Goal: Task Accomplishment & Management: Manage account settings

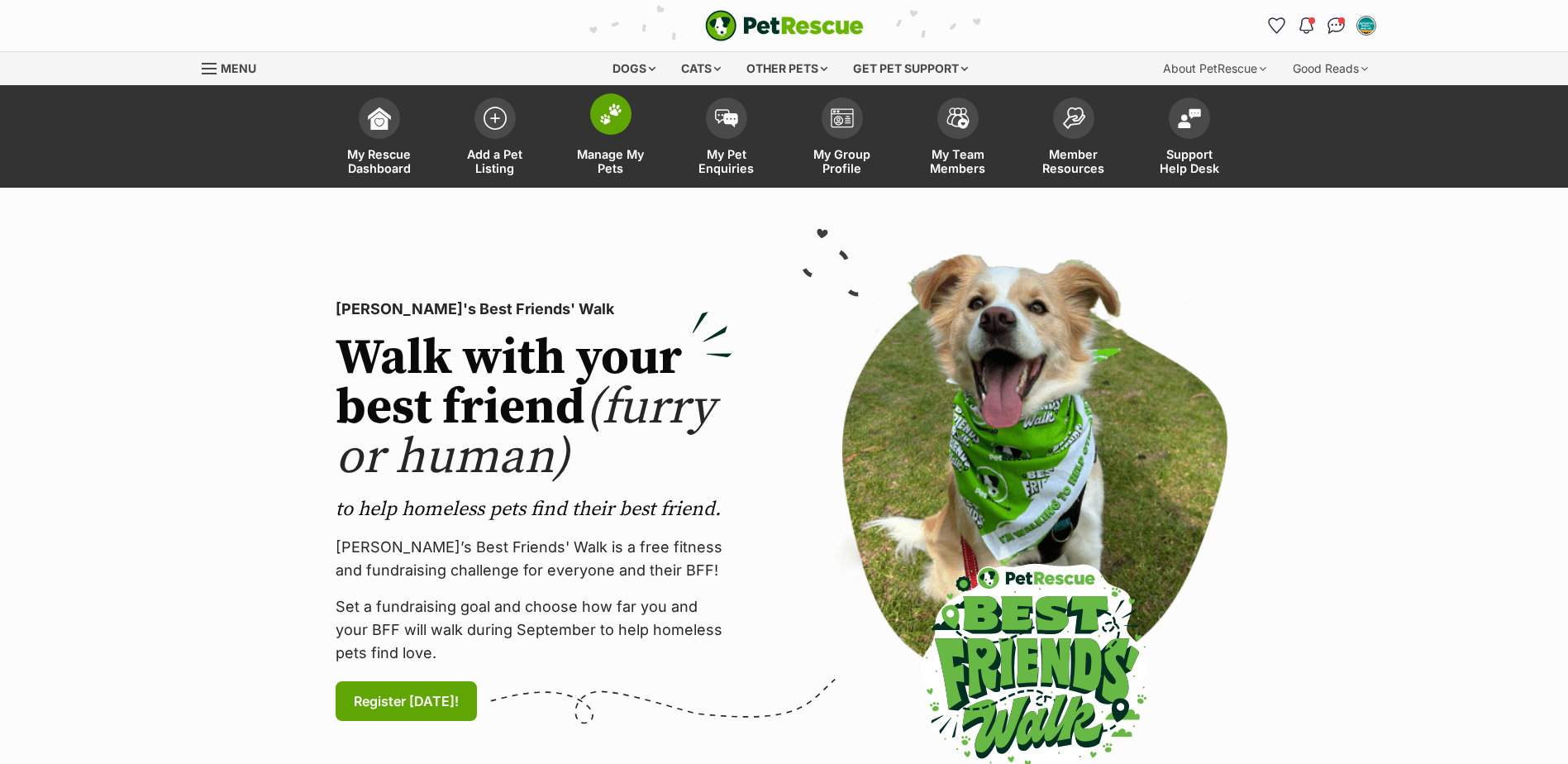
click at [612, 158] on span "Manage My Pets" at bounding box center [610, 161] width 75 height 28
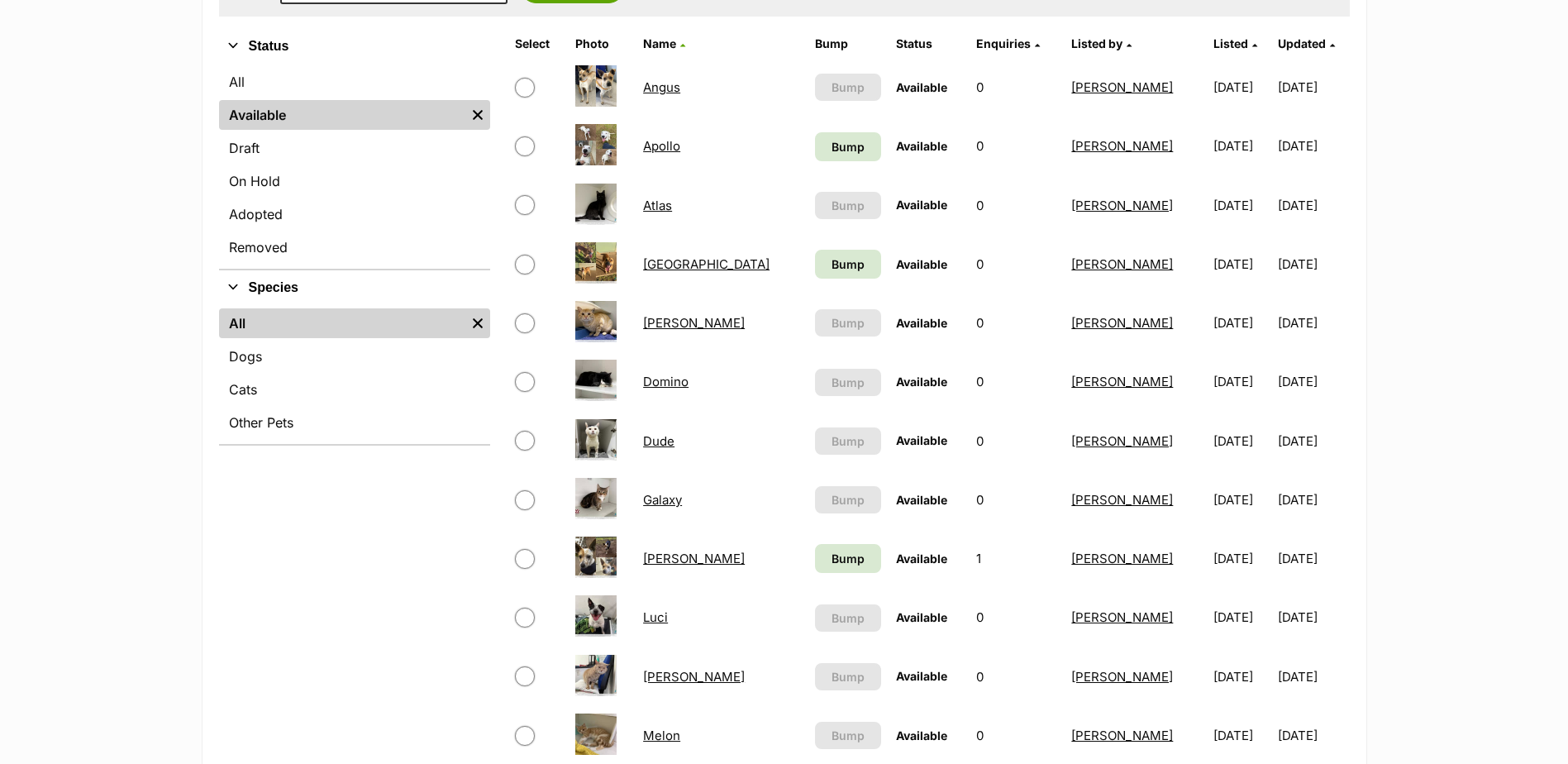
scroll to position [331, 0]
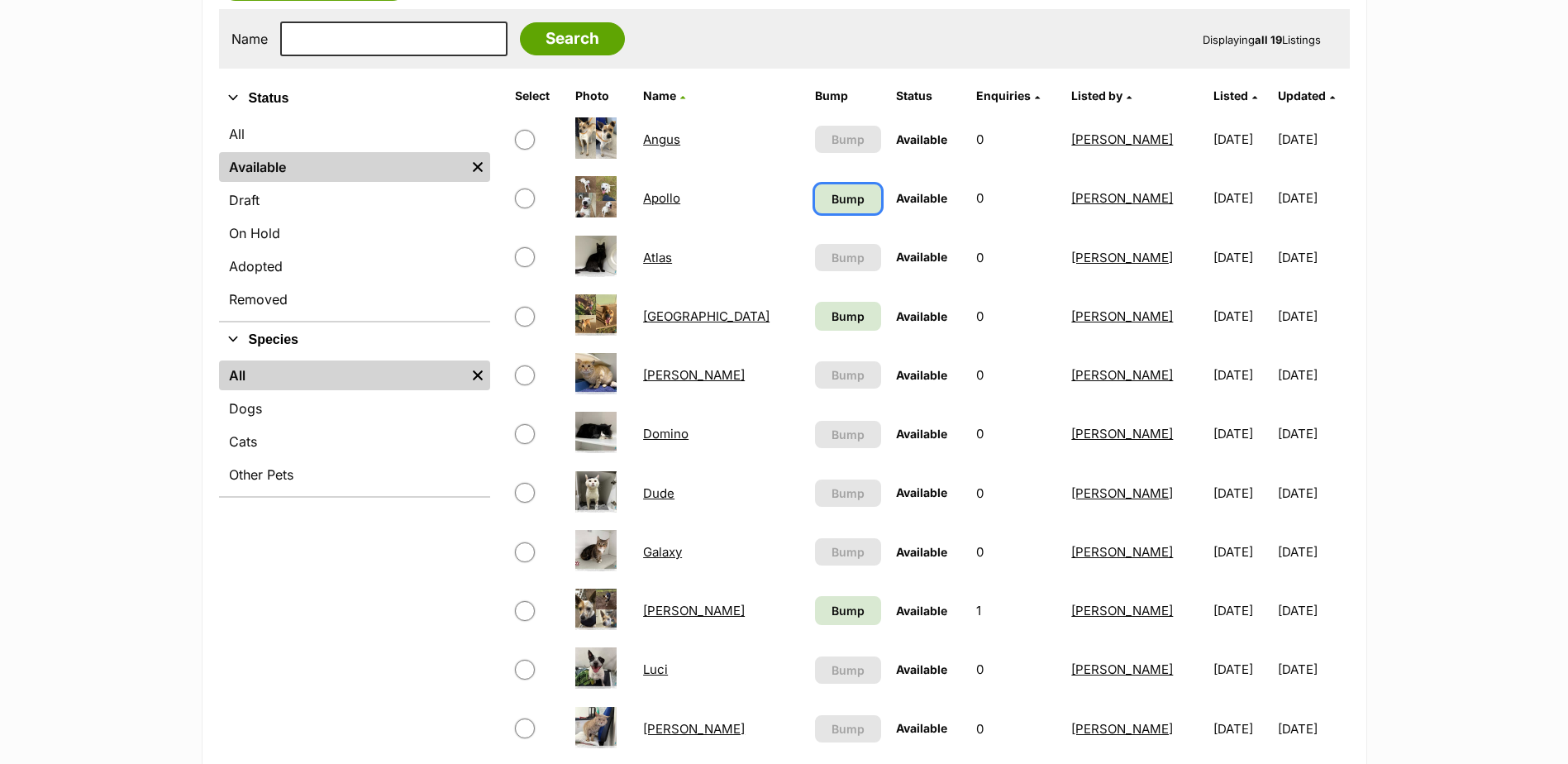
click at [831, 202] on span "Bump" at bounding box center [847, 198] width 33 height 17
click at [831, 316] on span "Bump" at bounding box center [847, 316] width 33 height 17
click at [831, 606] on span "Bump" at bounding box center [847, 610] width 33 height 17
click at [655, 669] on link "Luci" at bounding box center [655, 669] width 25 height 16
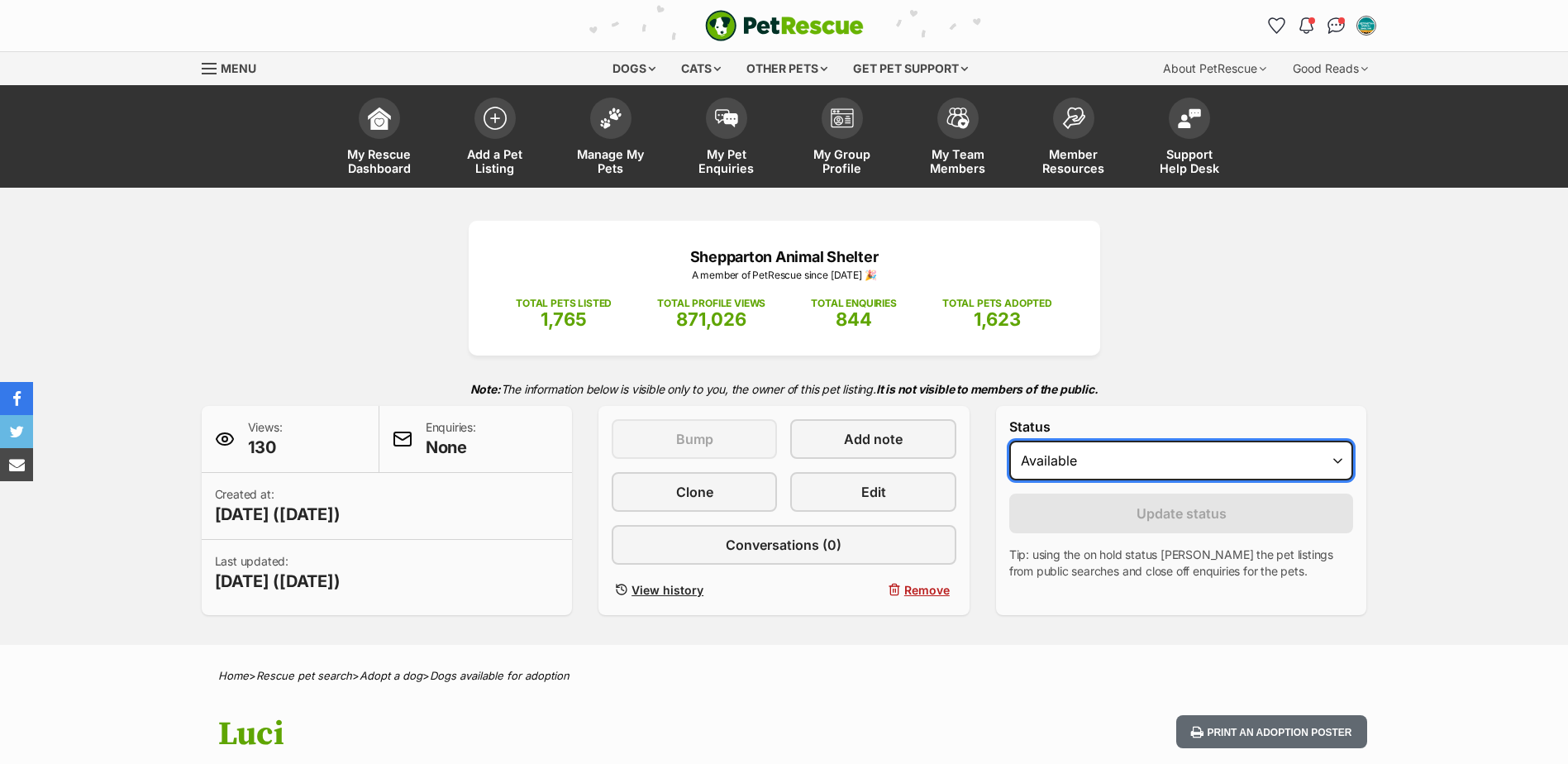
click at [1114, 470] on select "Draft Available On hold Adopted" at bounding box center [1182, 461] width 344 height 40
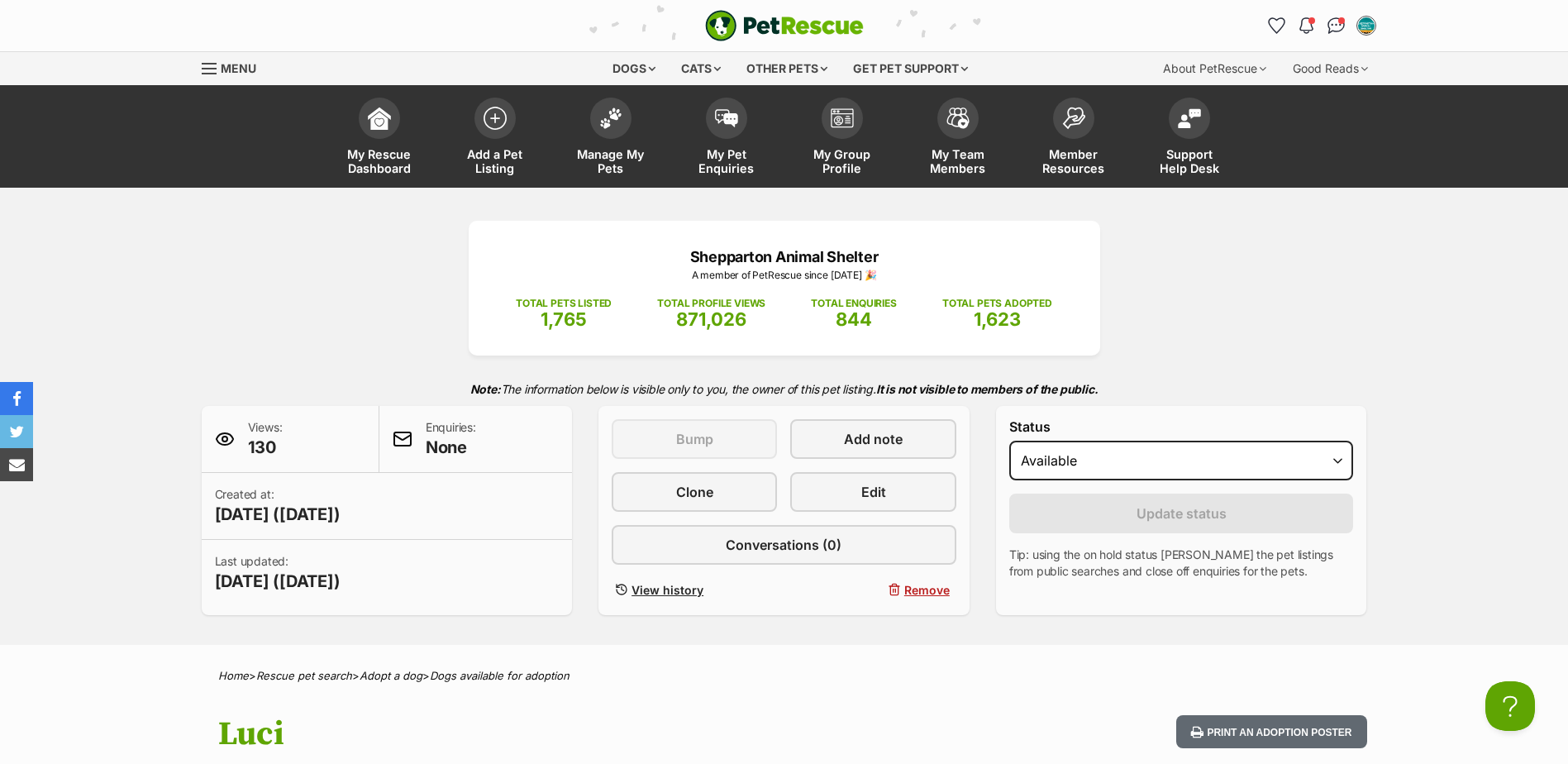
click at [1267, 381] on p "Note: The information below is visible only to you, the owner of this pet listi…" at bounding box center [784, 389] width 1166 height 34
click at [910, 584] on span "Remove" at bounding box center [927, 590] width 46 height 17
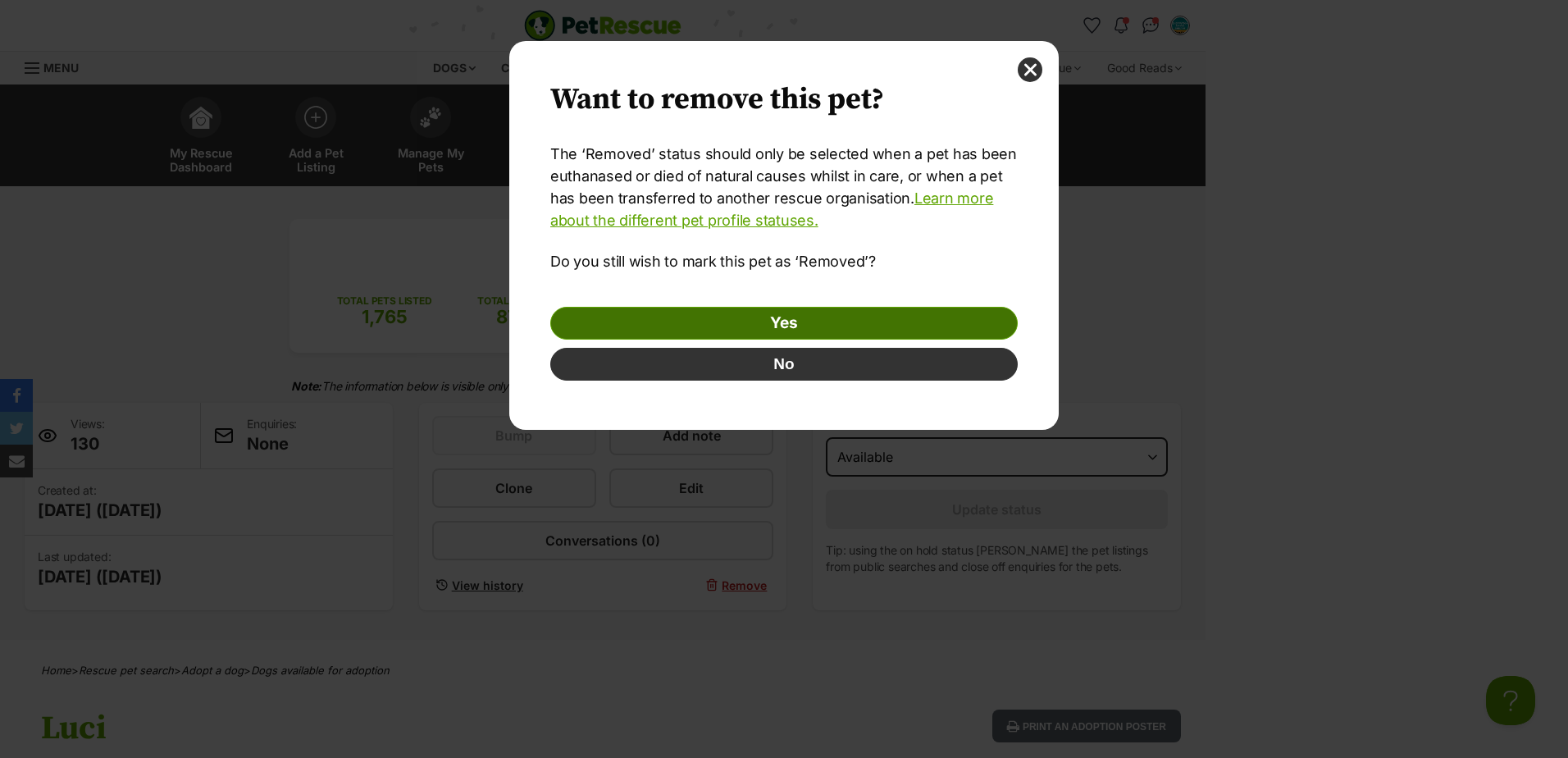
click at [832, 314] on link "Yes" at bounding box center [784, 323] width 467 height 33
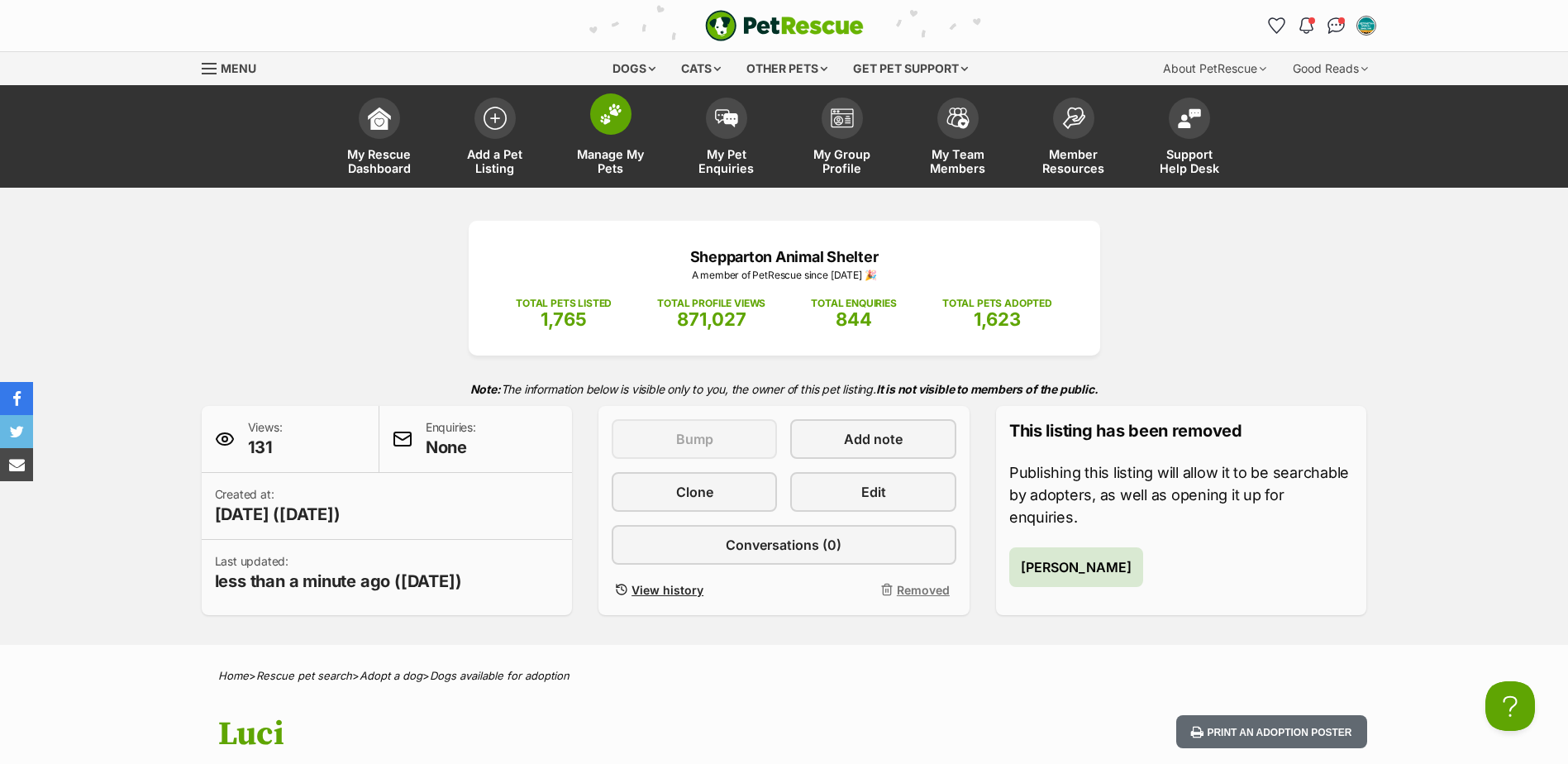
click at [624, 140] on link "Manage My Pets" at bounding box center [610, 138] width 115 height 99
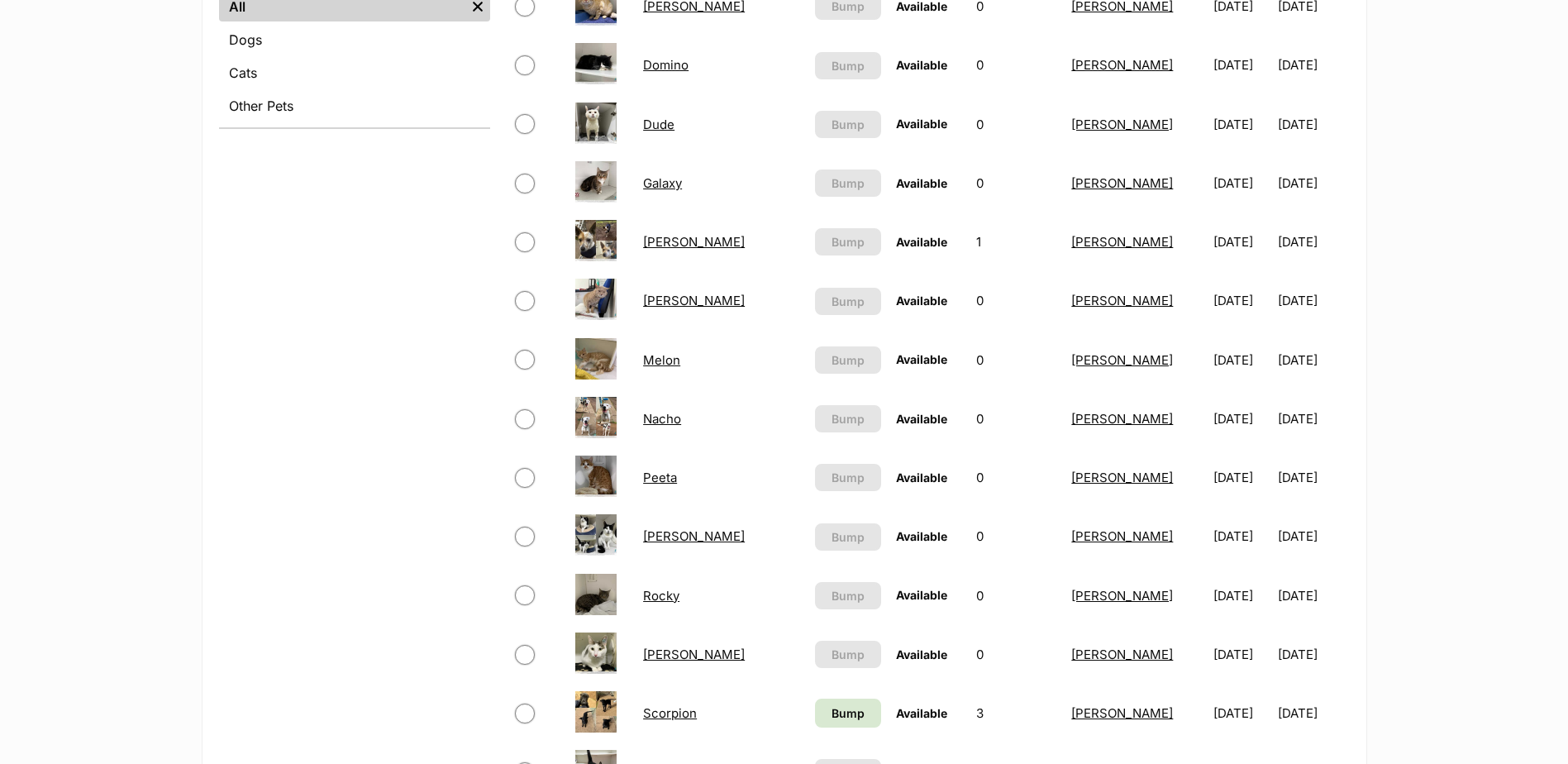
scroll to position [744, 0]
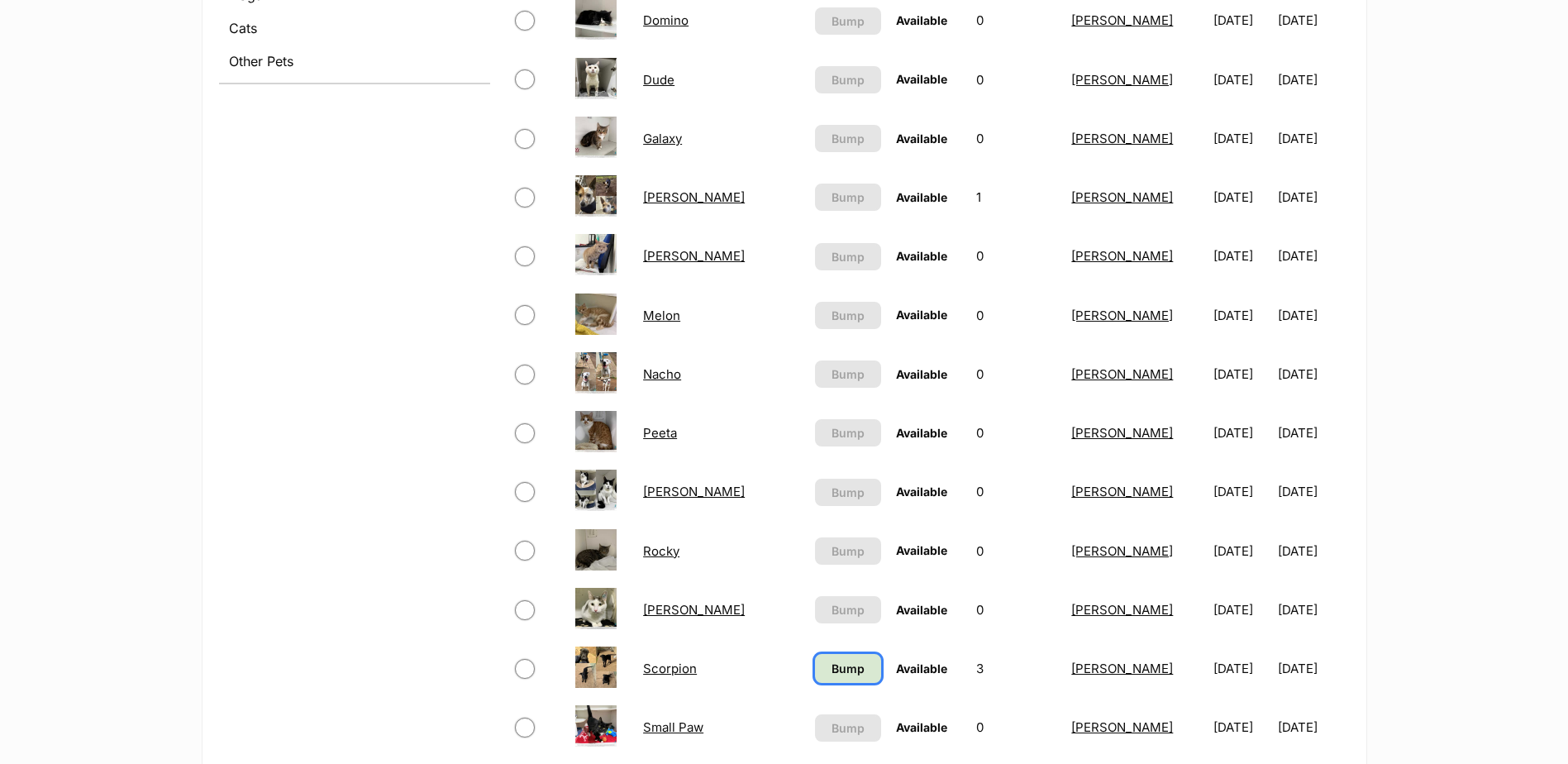
click at [831, 668] on span "Bump" at bounding box center [847, 668] width 33 height 17
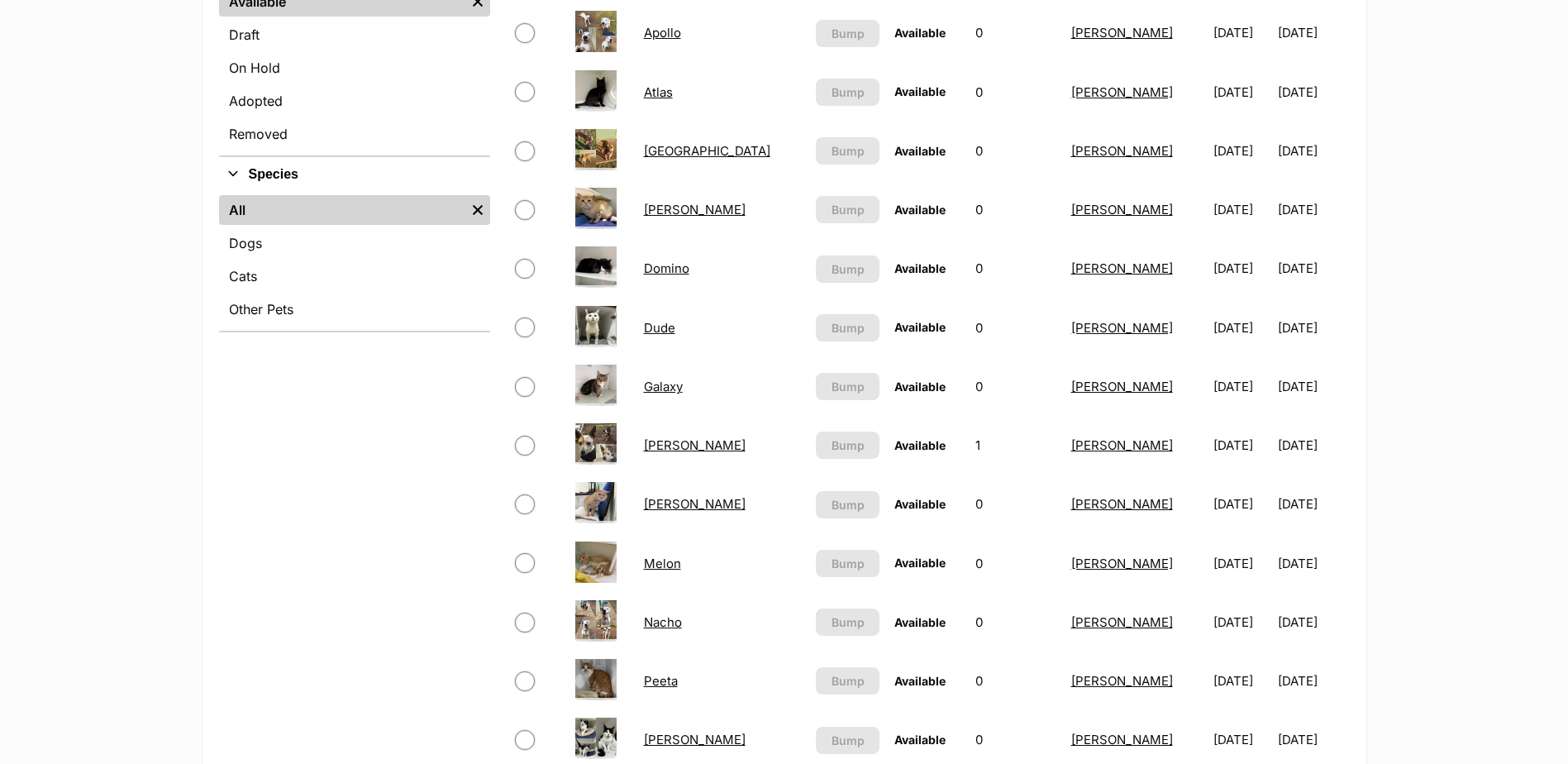
scroll to position [827, 0]
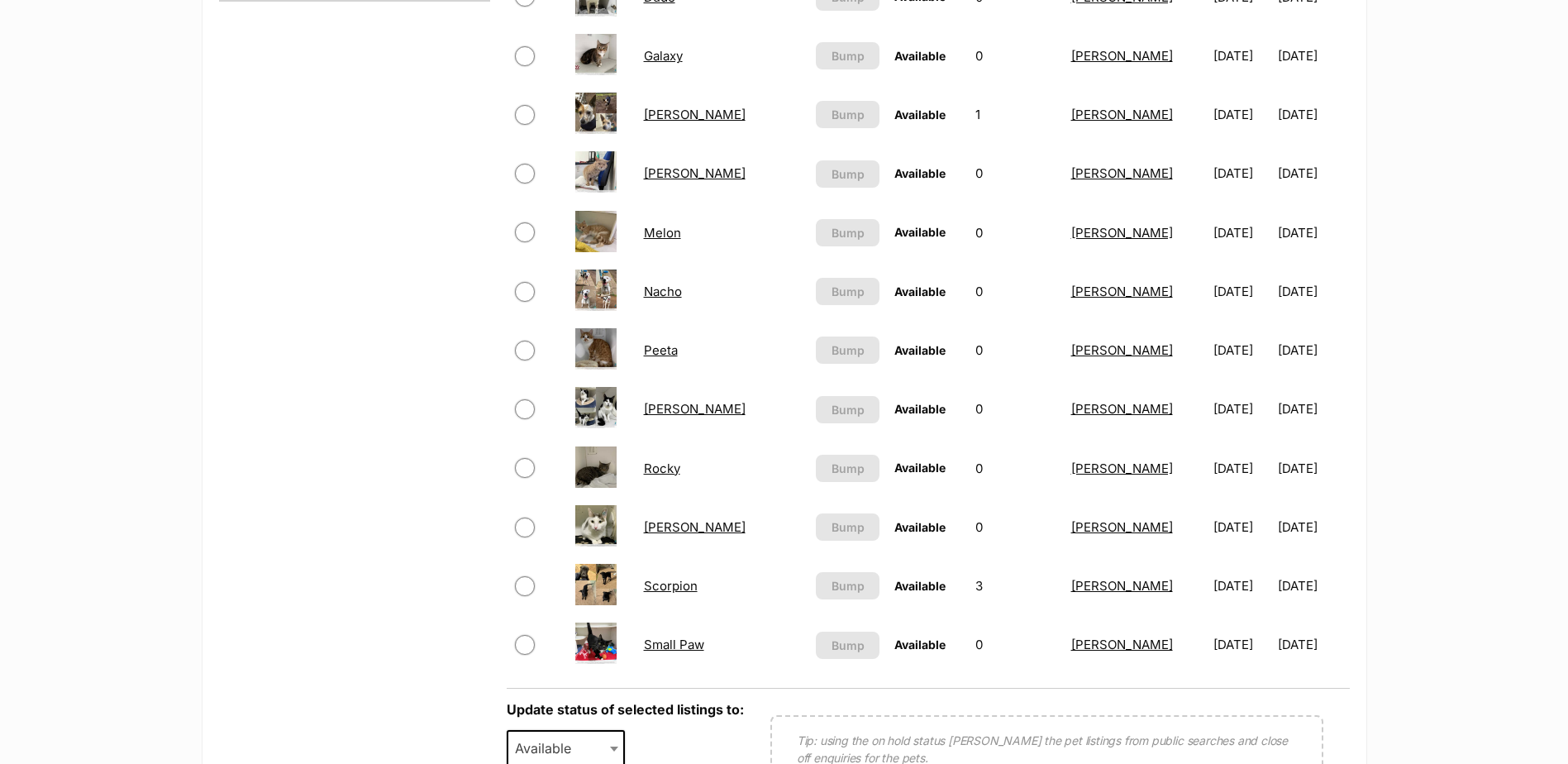
click at [671, 472] on link "Rocky" at bounding box center [662, 468] width 37 height 16
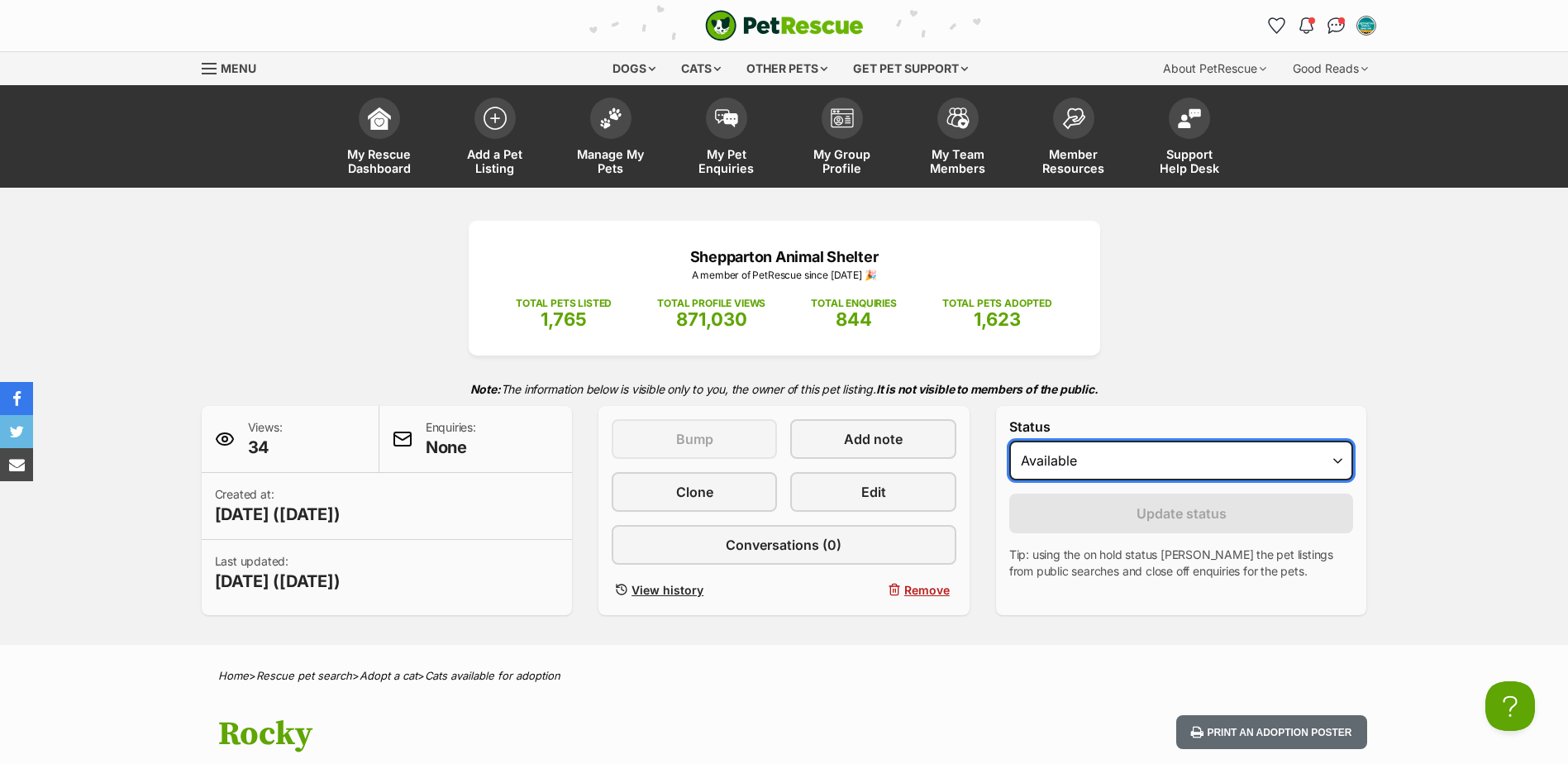
click at [1096, 464] on select "Draft Available On hold Adopted" at bounding box center [1182, 461] width 344 height 40
select select "rehomed"
click at [1009, 441] on select "Draft Available On hold Adopted" at bounding box center [1182, 461] width 344 height 40
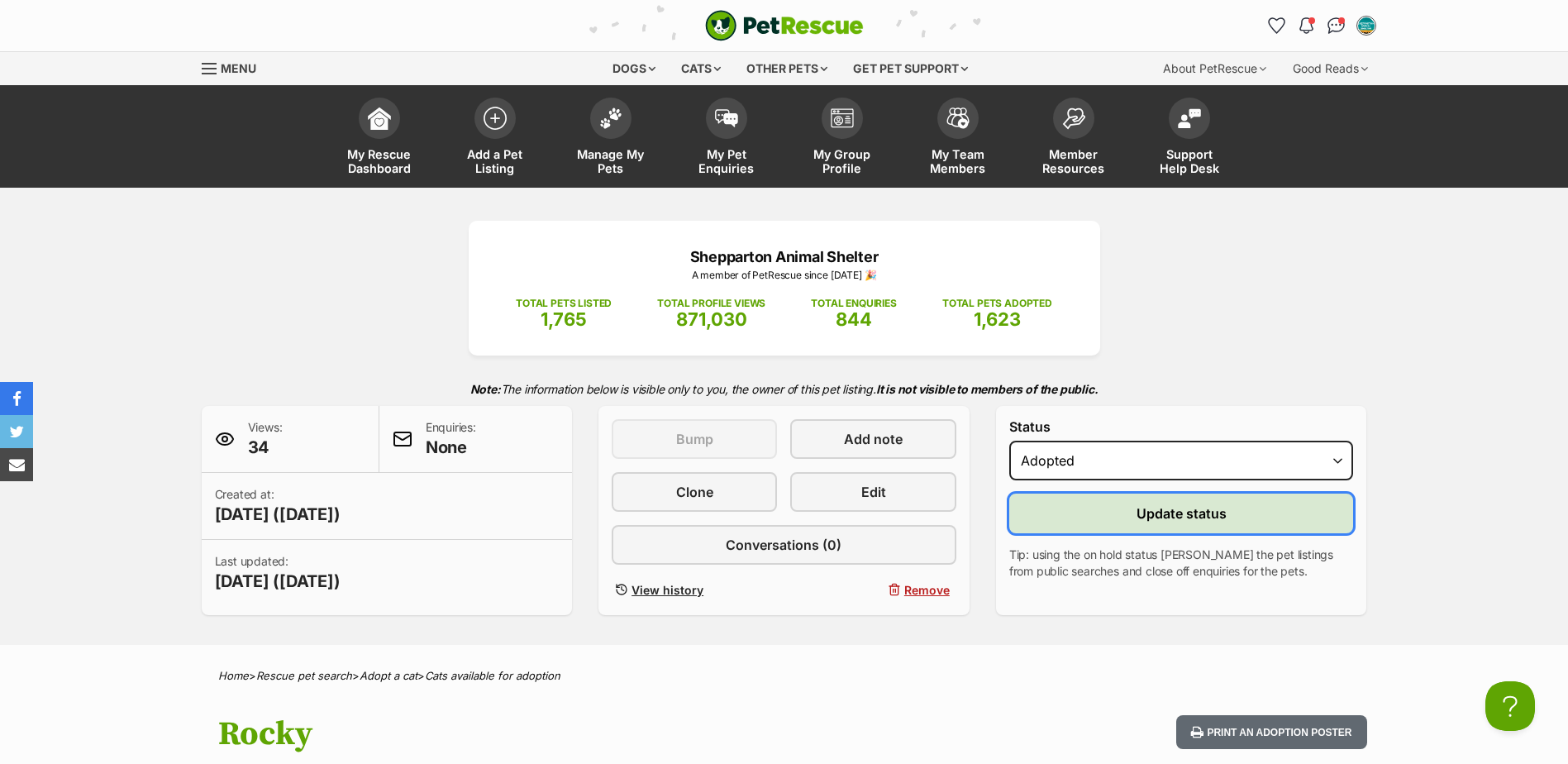
click at [1065, 522] on button "Update status" at bounding box center [1182, 514] width 344 height 40
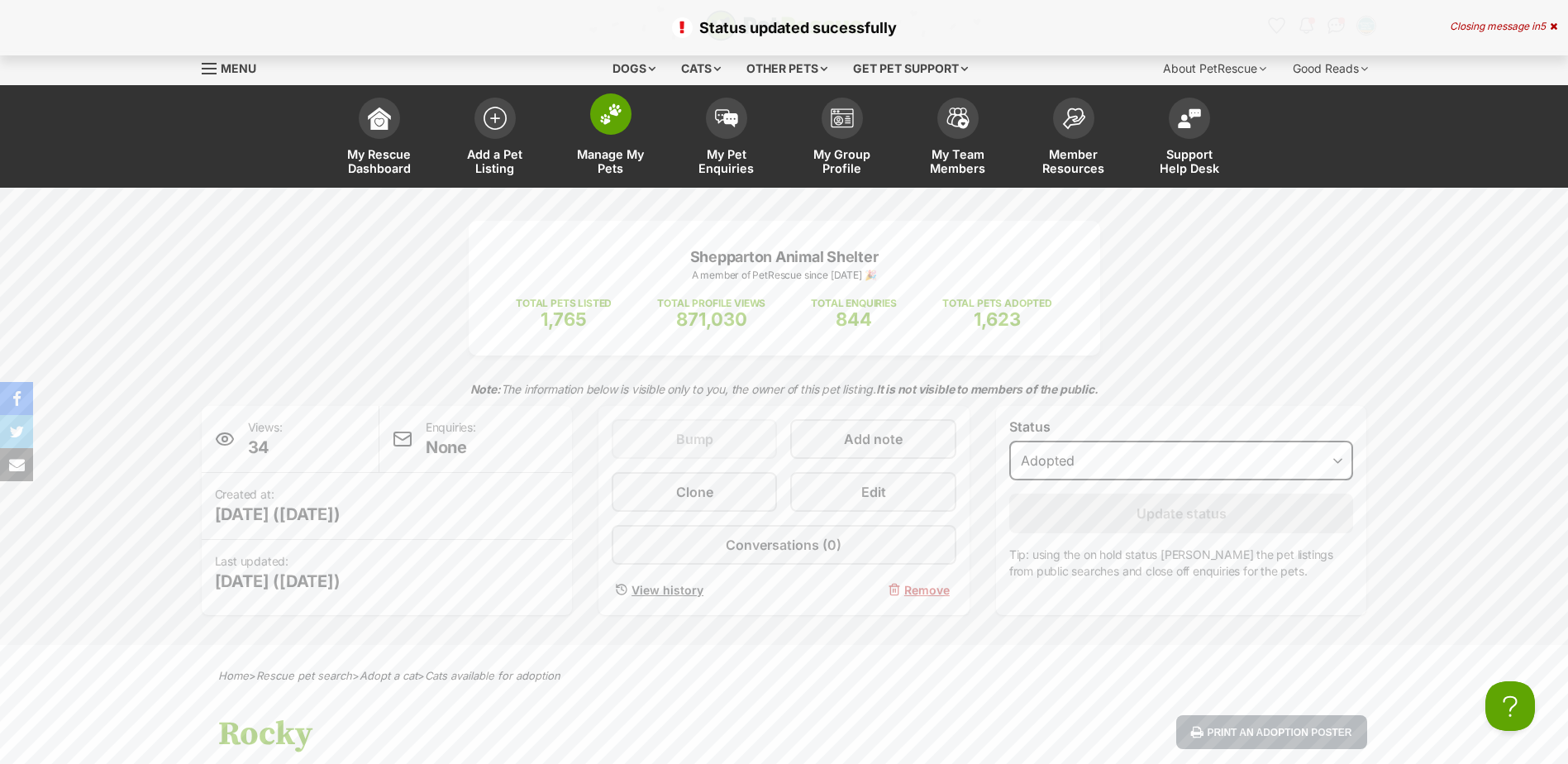
click at [625, 134] on link "Manage My Pets" at bounding box center [610, 138] width 115 height 99
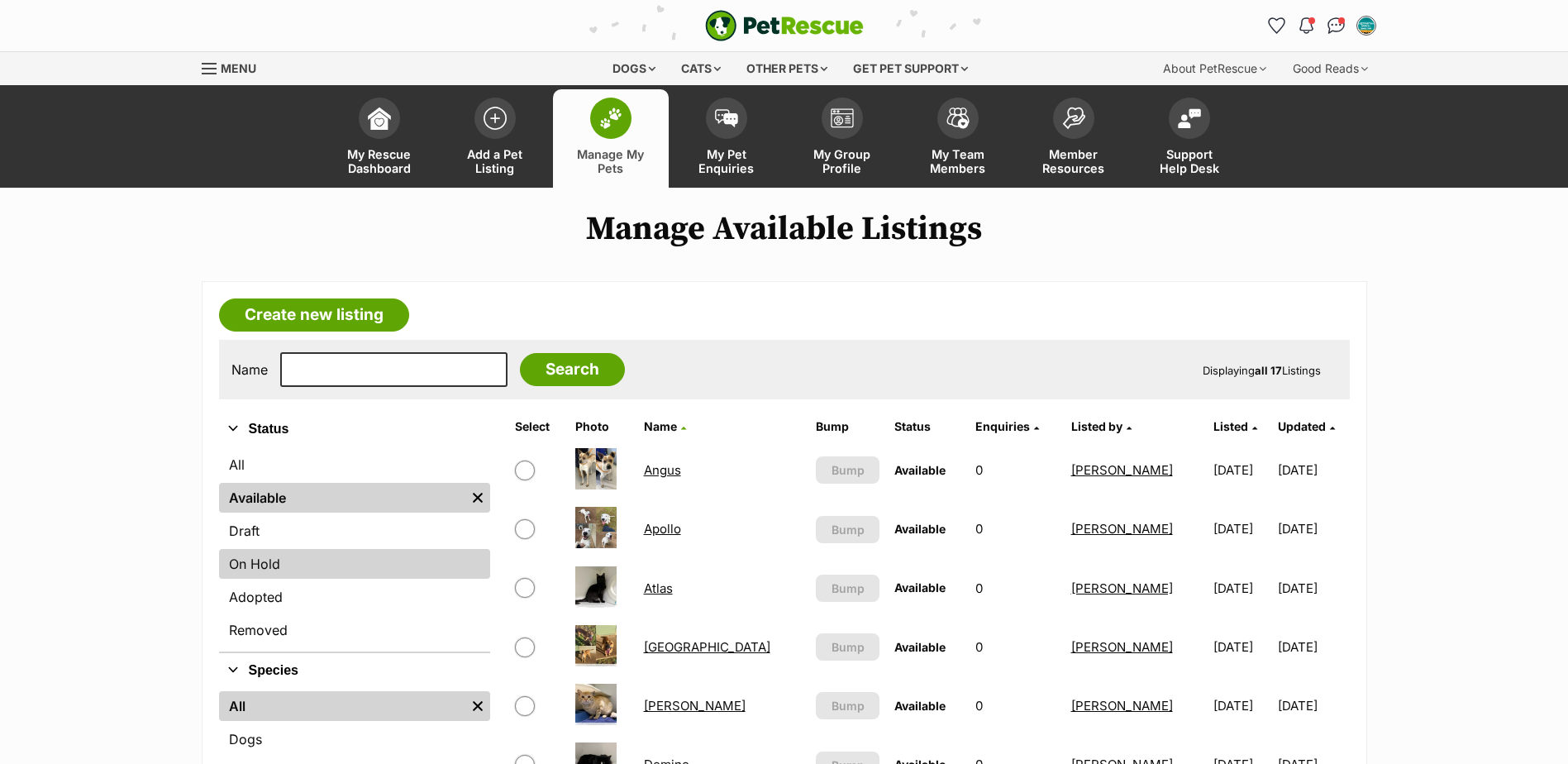
click at [255, 577] on link "On Hold" at bounding box center [354, 564] width 271 height 30
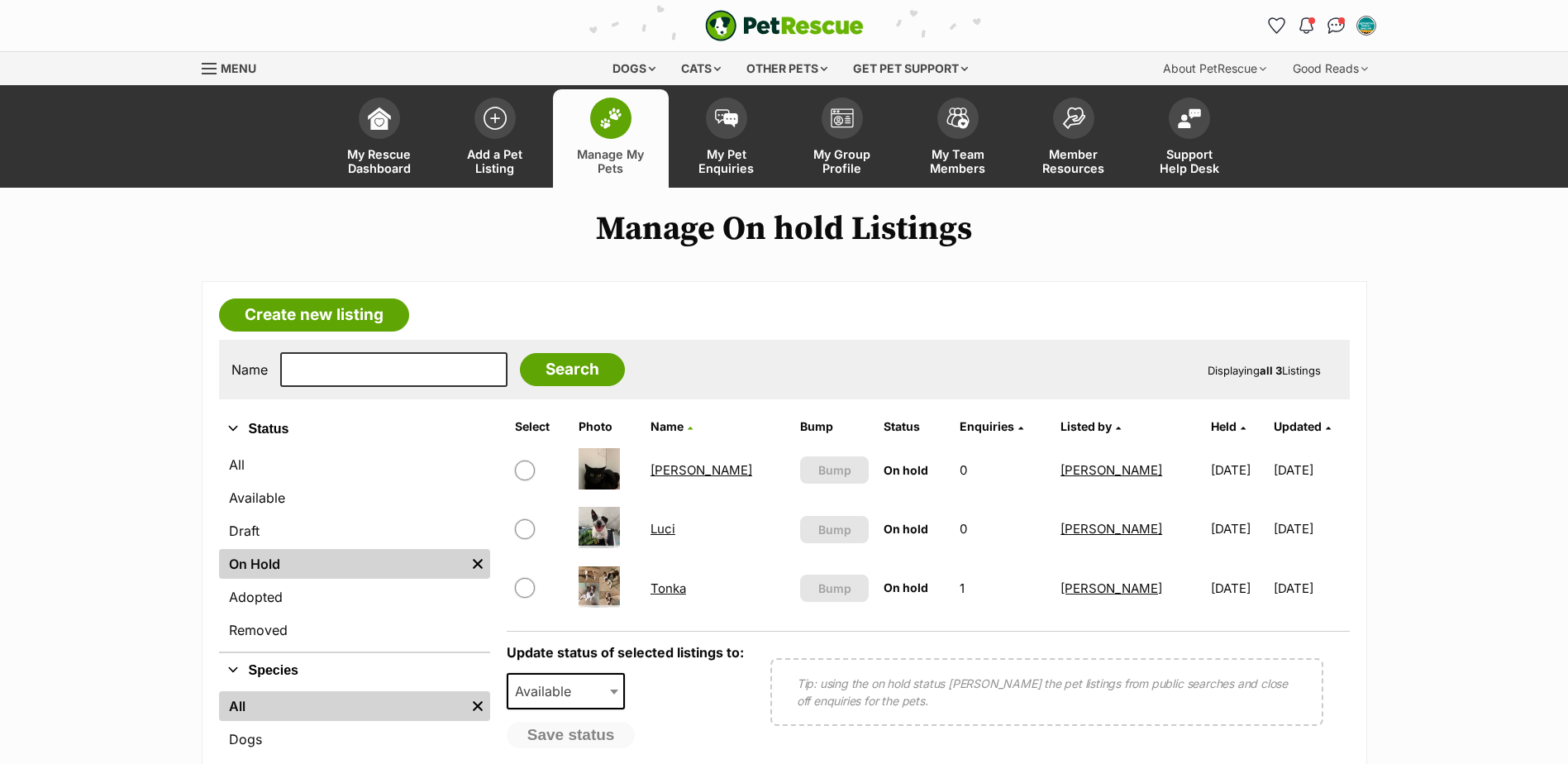
click at [667, 472] on link "[PERSON_NAME]" at bounding box center [701, 470] width 102 height 16
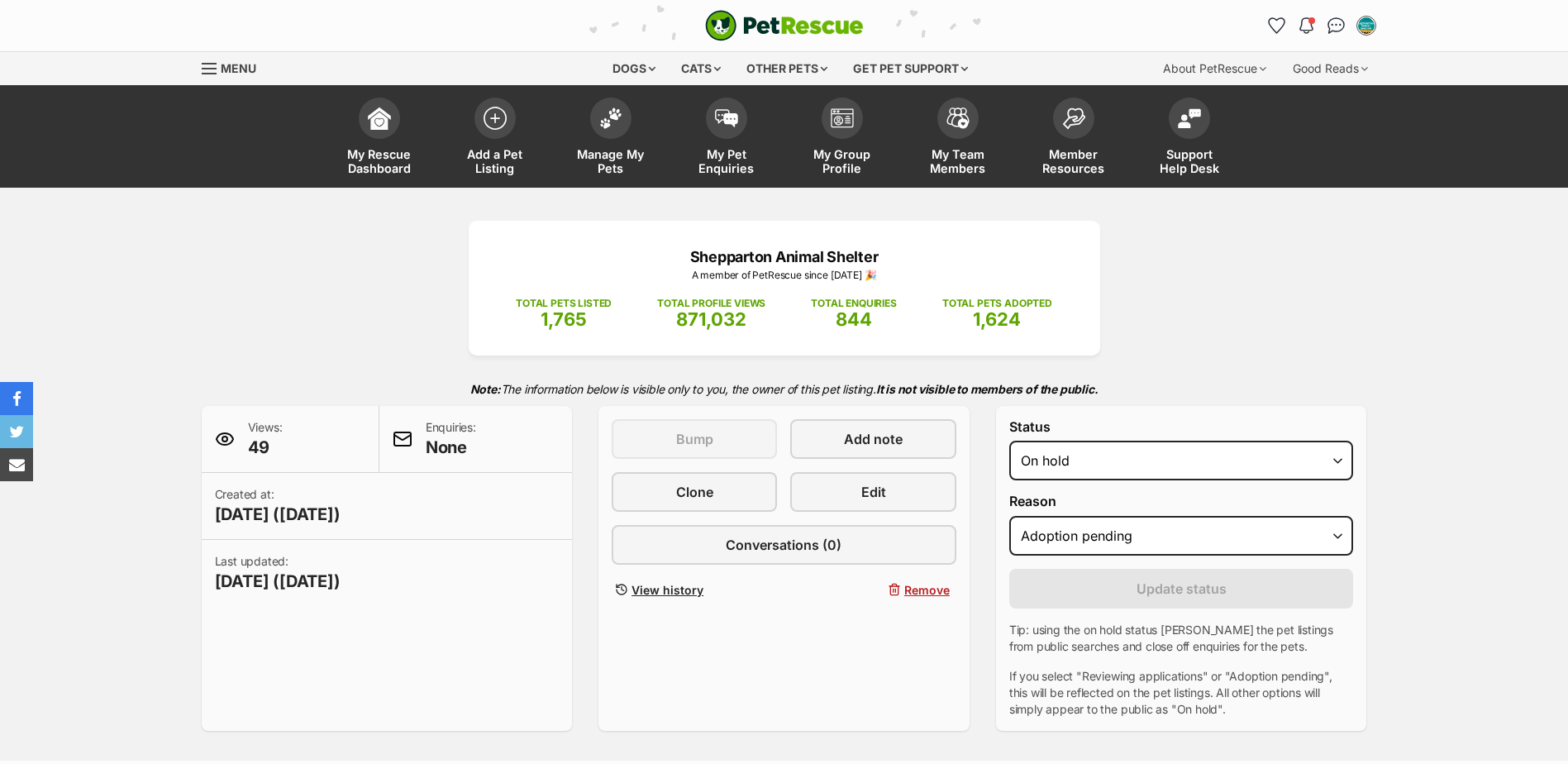
select select "adoption_pending"
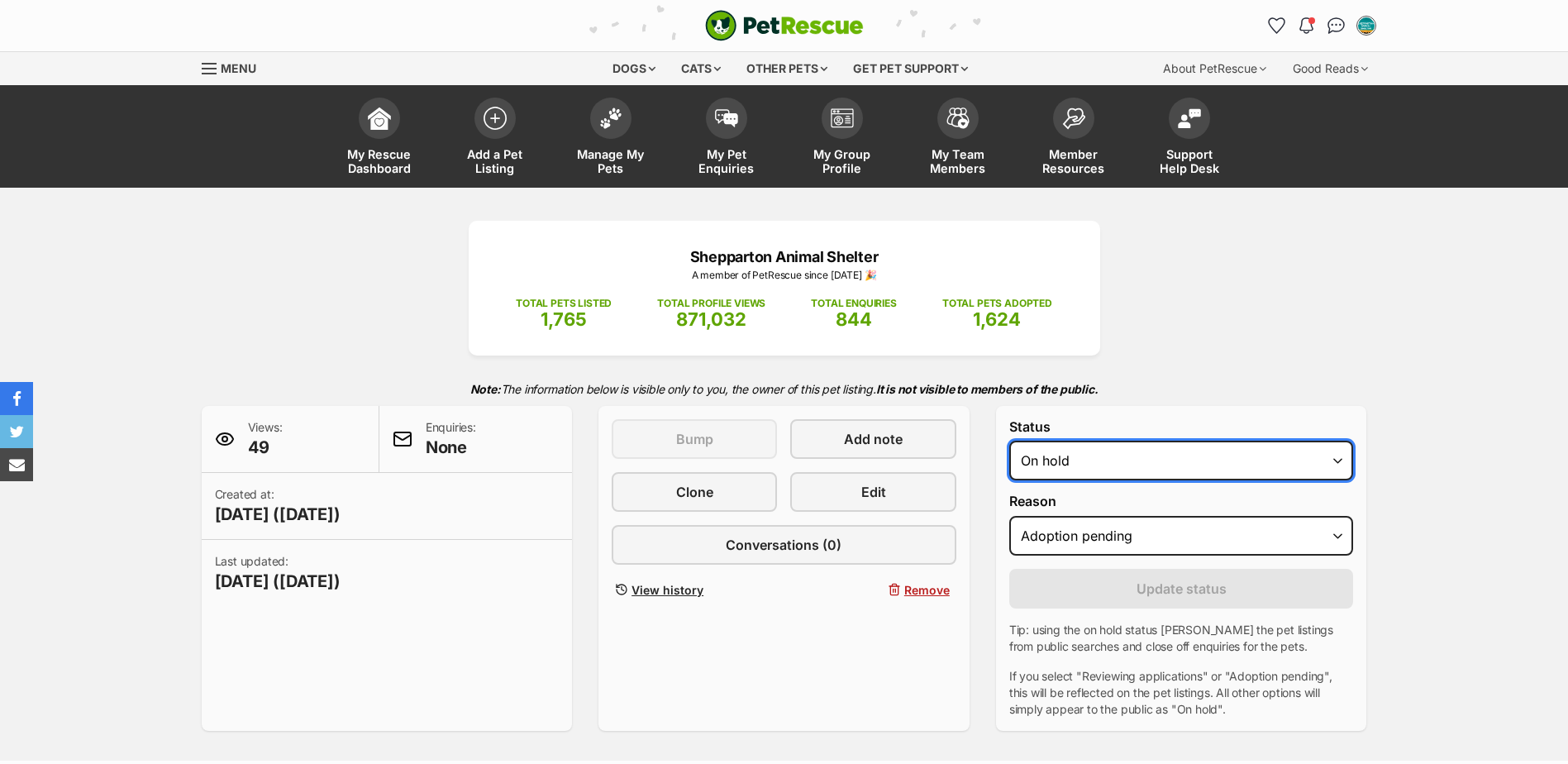
click at [1105, 463] on select "Draft Available On hold Adopted" at bounding box center [1182, 461] width 344 height 40
select select "active"
click at [1009, 441] on select "Draft Available On hold Adopted" at bounding box center [1182, 461] width 344 height 40
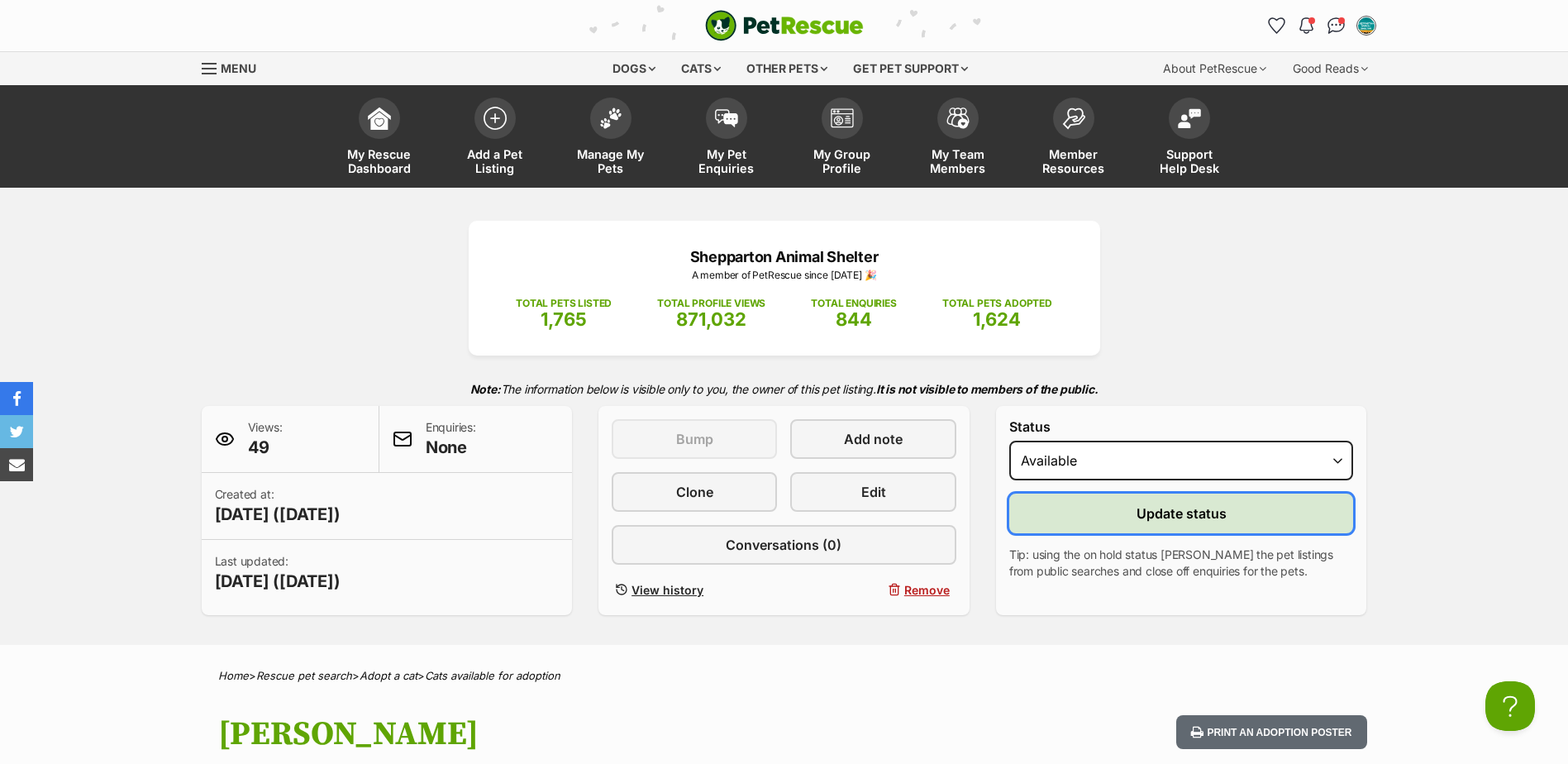
click at [1088, 526] on button "Update status" at bounding box center [1182, 514] width 344 height 40
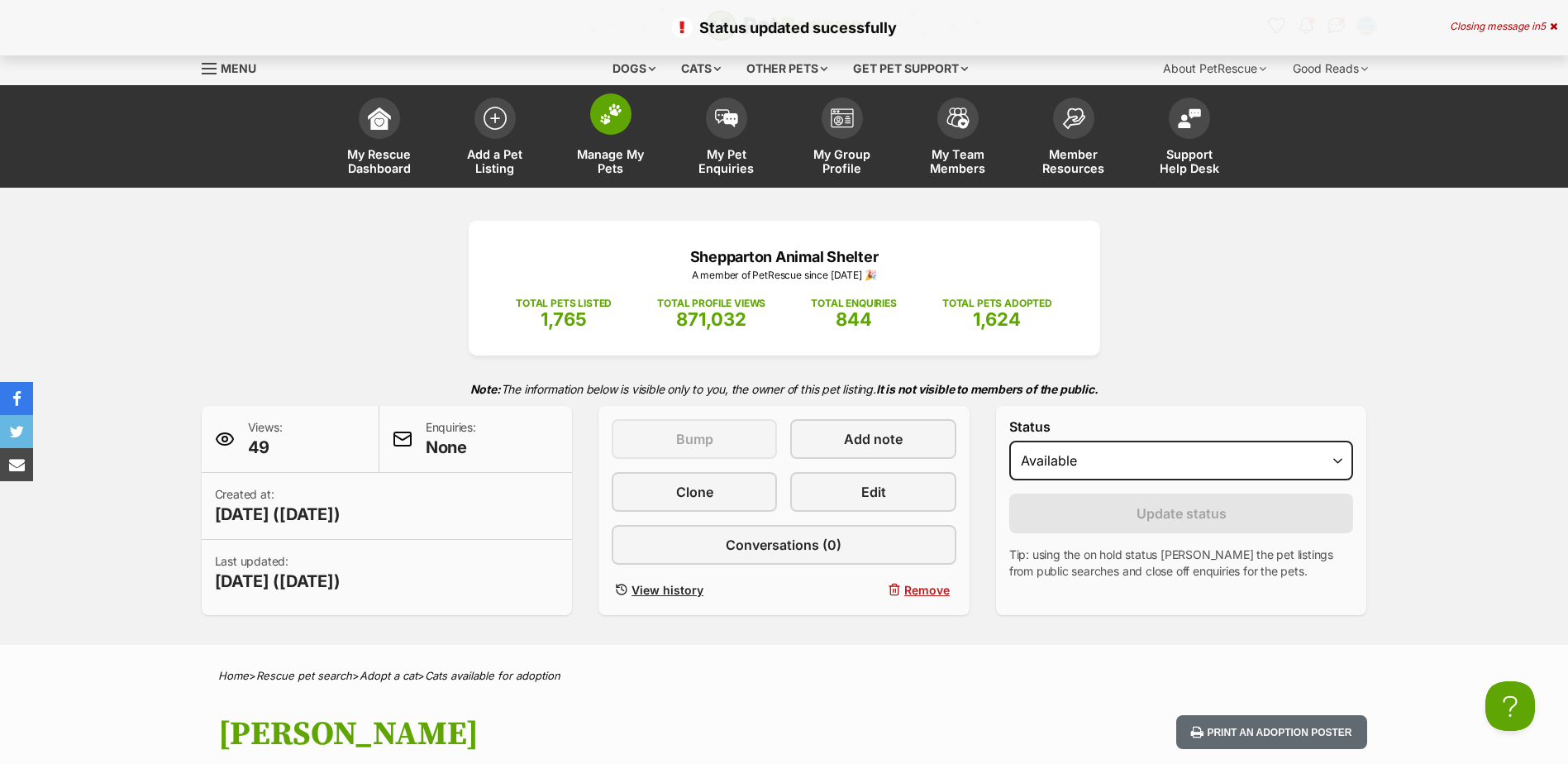
click at [621, 155] on span "Manage My Pets" at bounding box center [610, 161] width 75 height 28
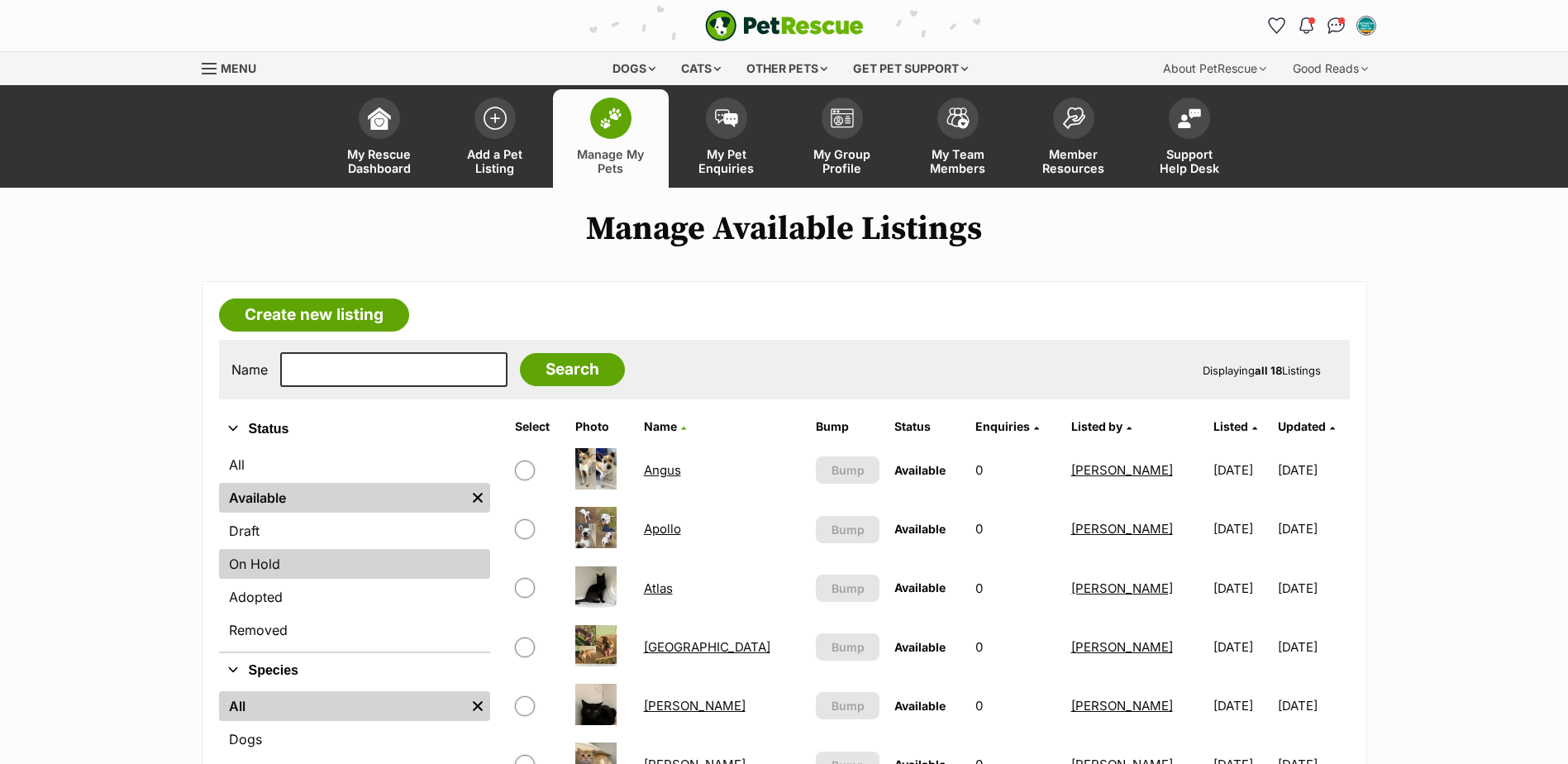
click at [336, 569] on link "On Hold" at bounding box center [354, 564] width 271 height 30
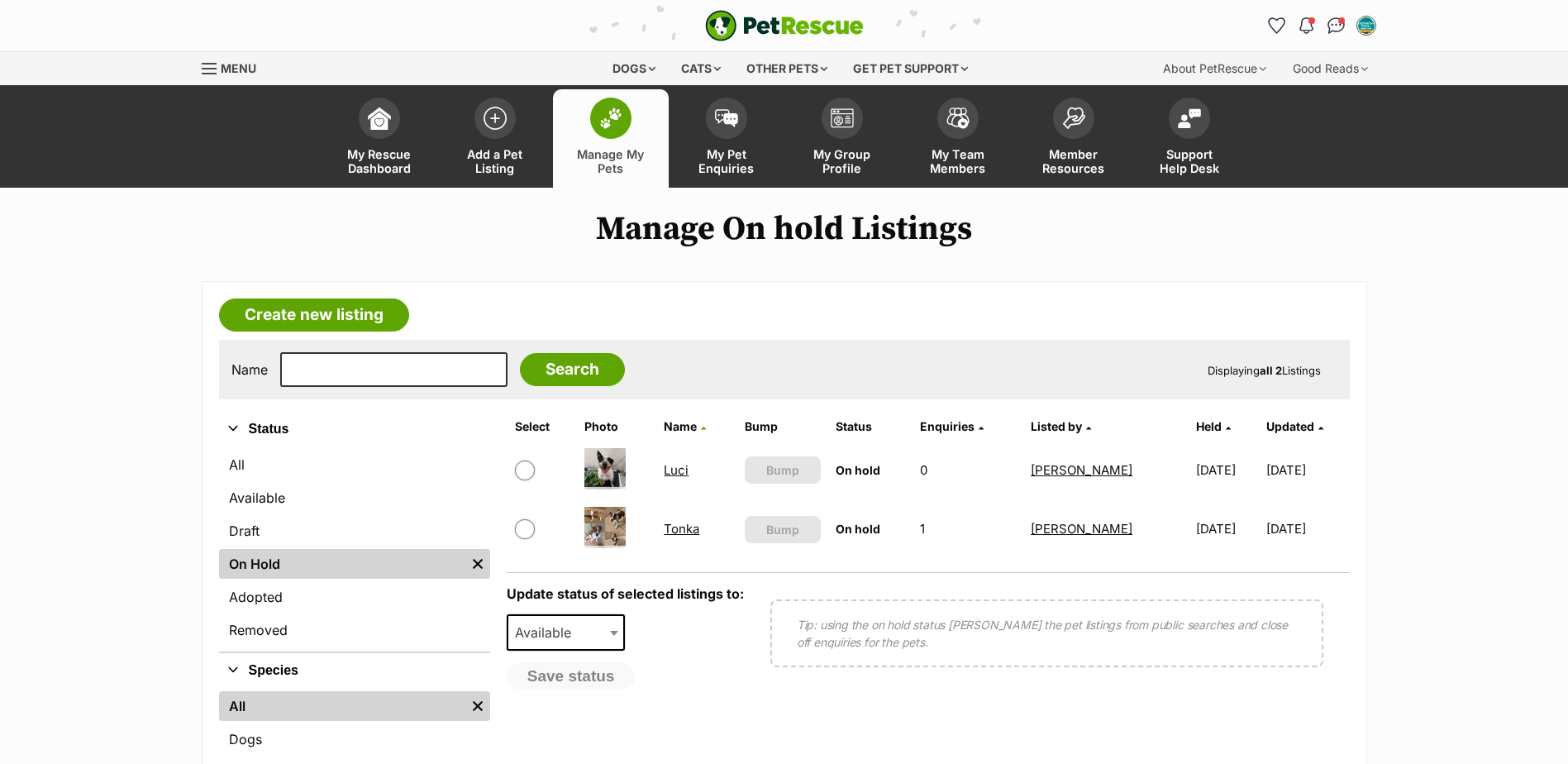
click at [669, 522] on link "Tonka" at bounding box center [682, 529] width 36 height 16
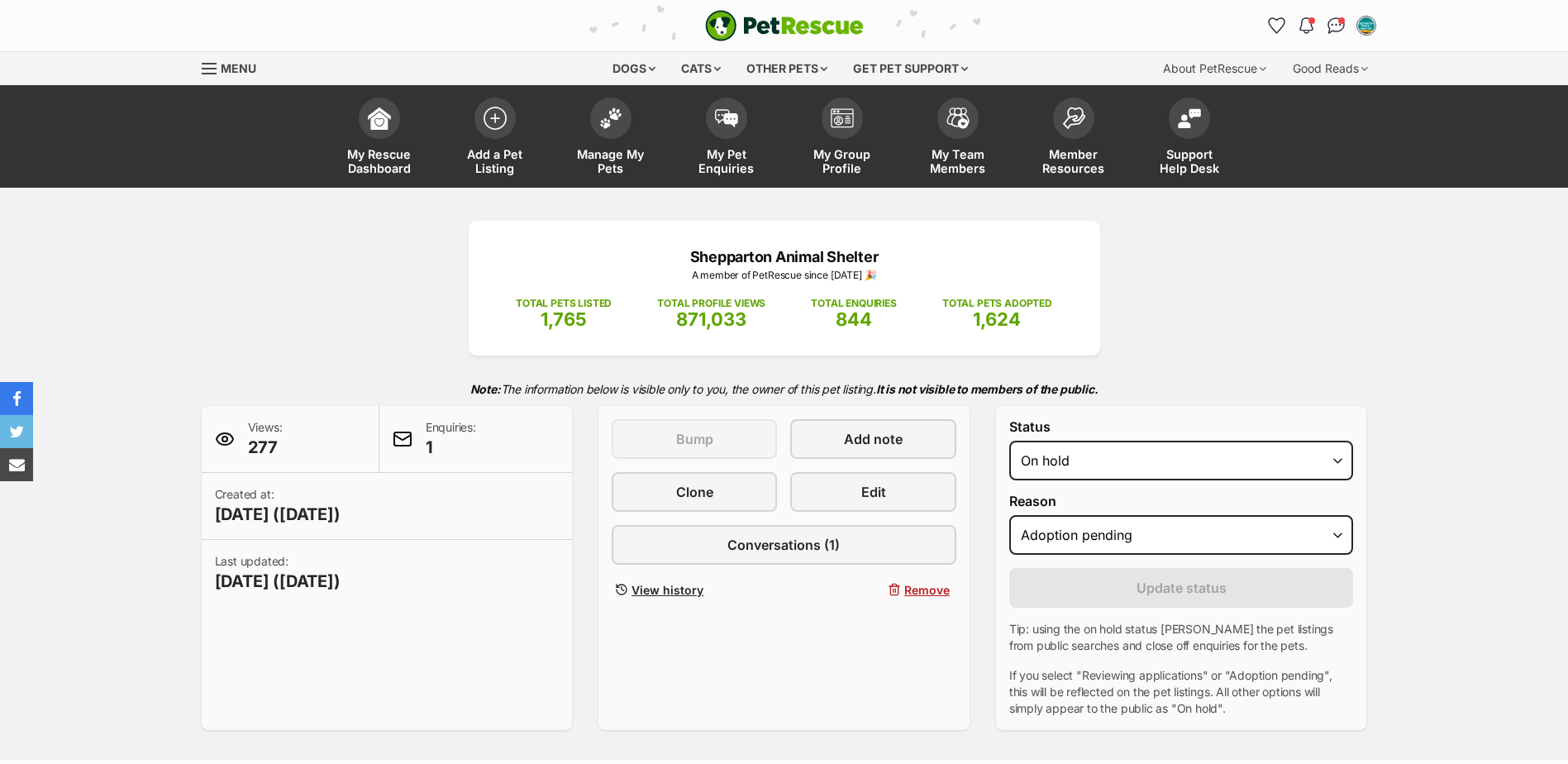
select select "adoption_pending"
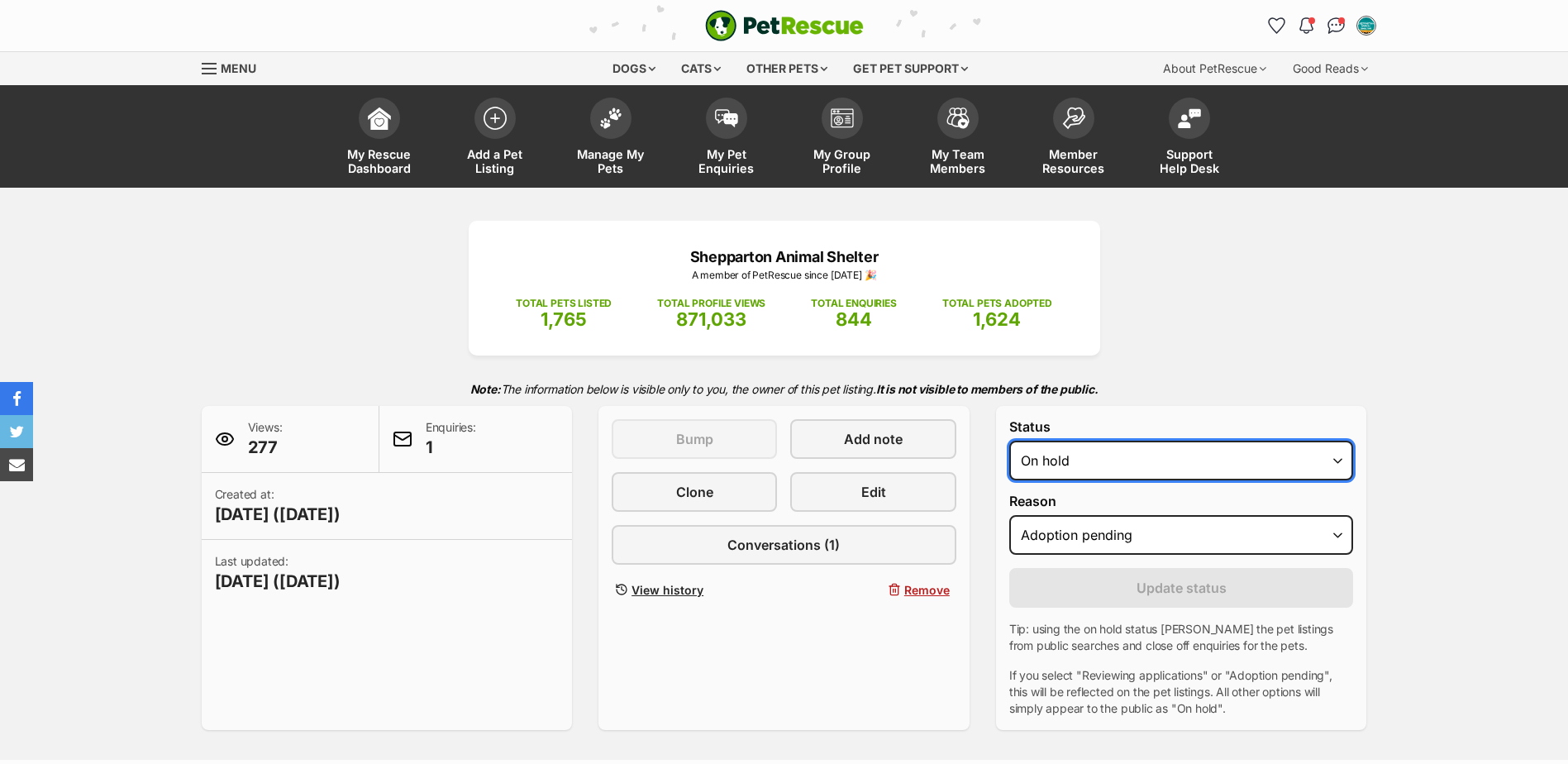
drag, startPoint x: 0, startPoint y: 0, endPoint x: 1138, endPoint y: 481, distance: 1235.5
click at [1137, 460] on select "Draft - not available as listing has enquires Available On hold Adopted" at bounding box center [1182, 461] width 344 height 40
select select "active"
click at [1009, 441] on select "Draft - not available as listing has enquires Available On hold Adopted" at bounding box center [1182, 461] width 344 height 40
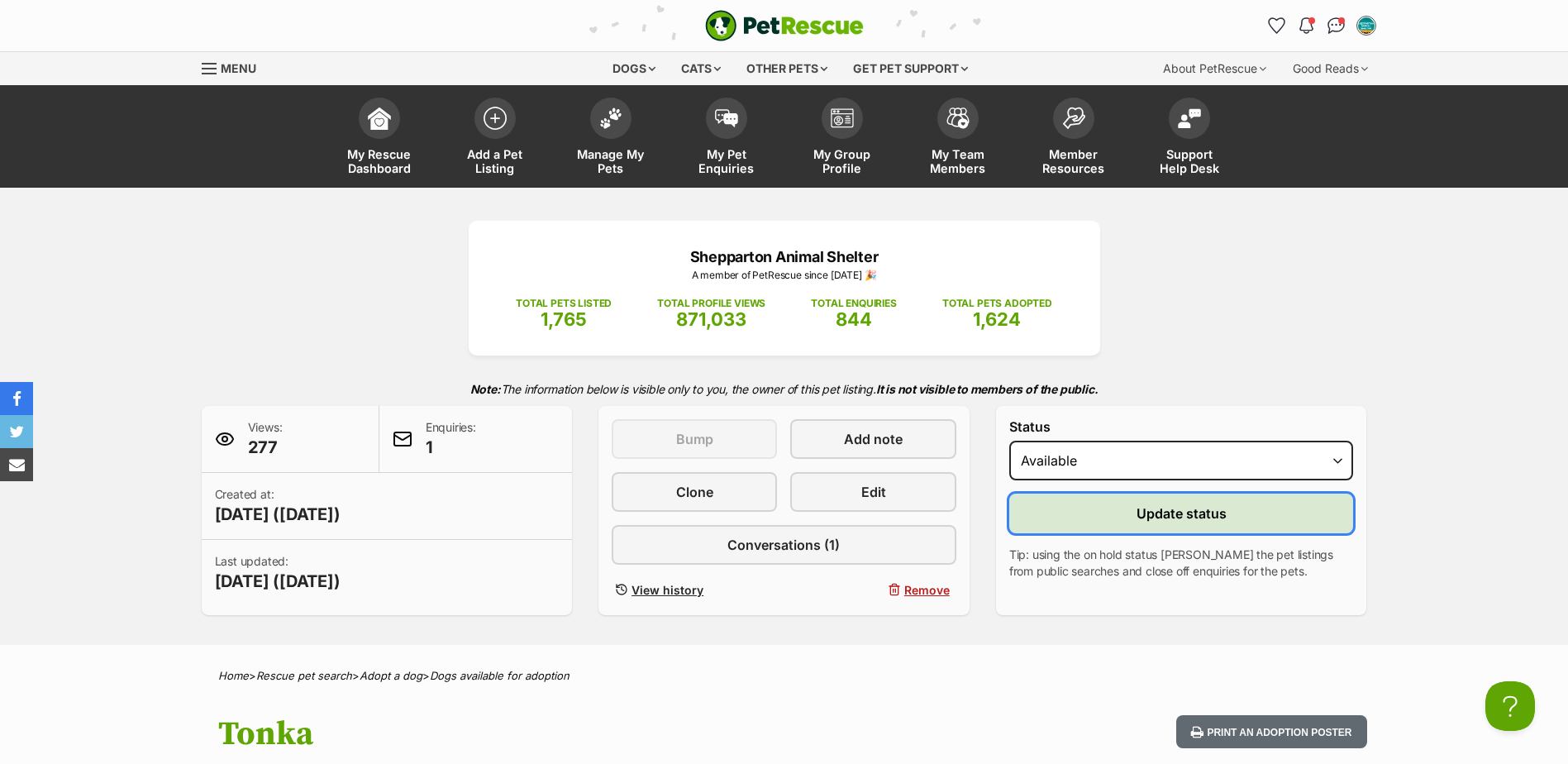
click at [1111, 526] on button "Update status" at bounding box center [1182, 514] width 344 height 40
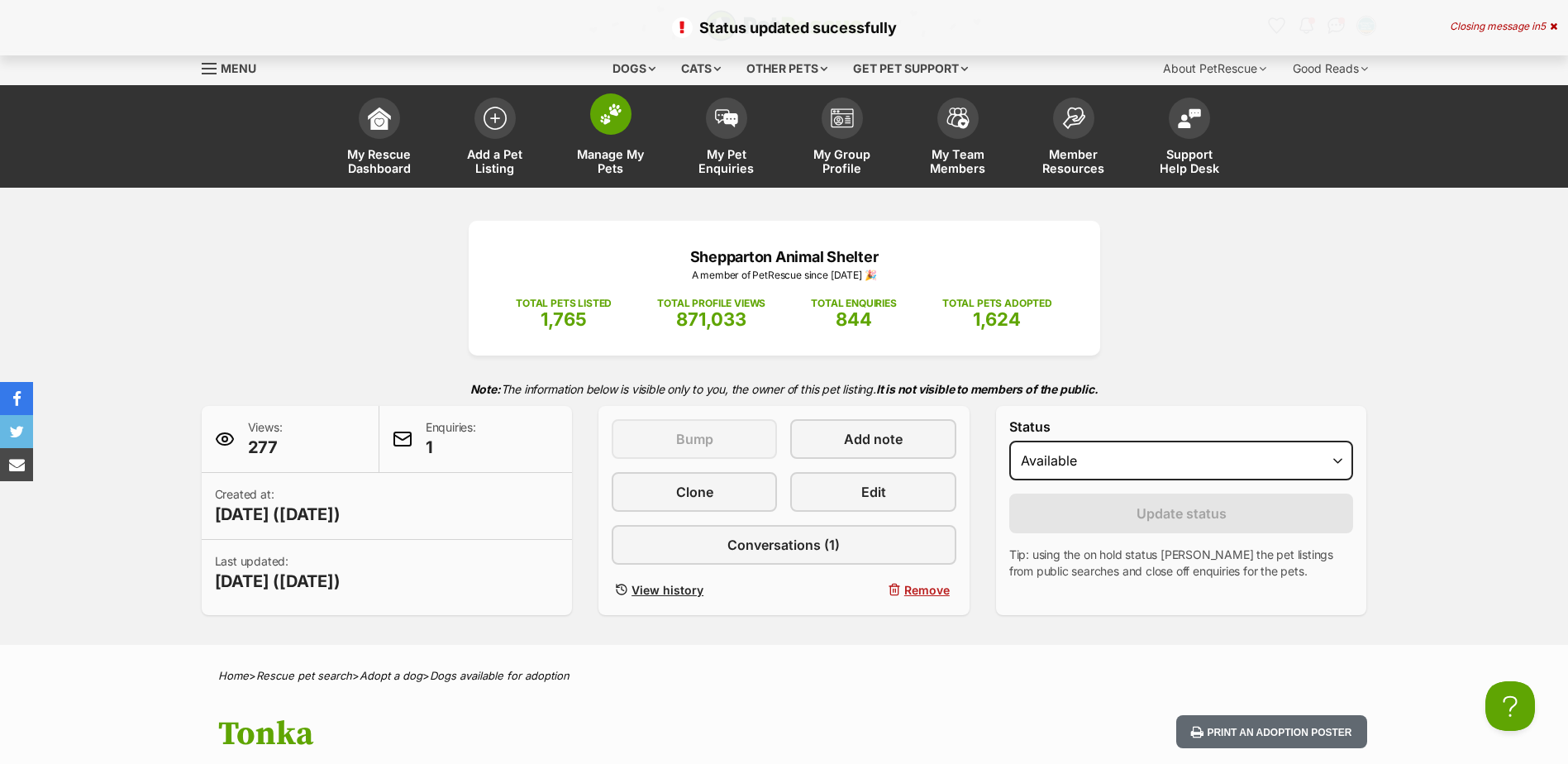
click at [592, 142] on link "Manage My Pets" at bounding box center [610, 138] width 115 height 99
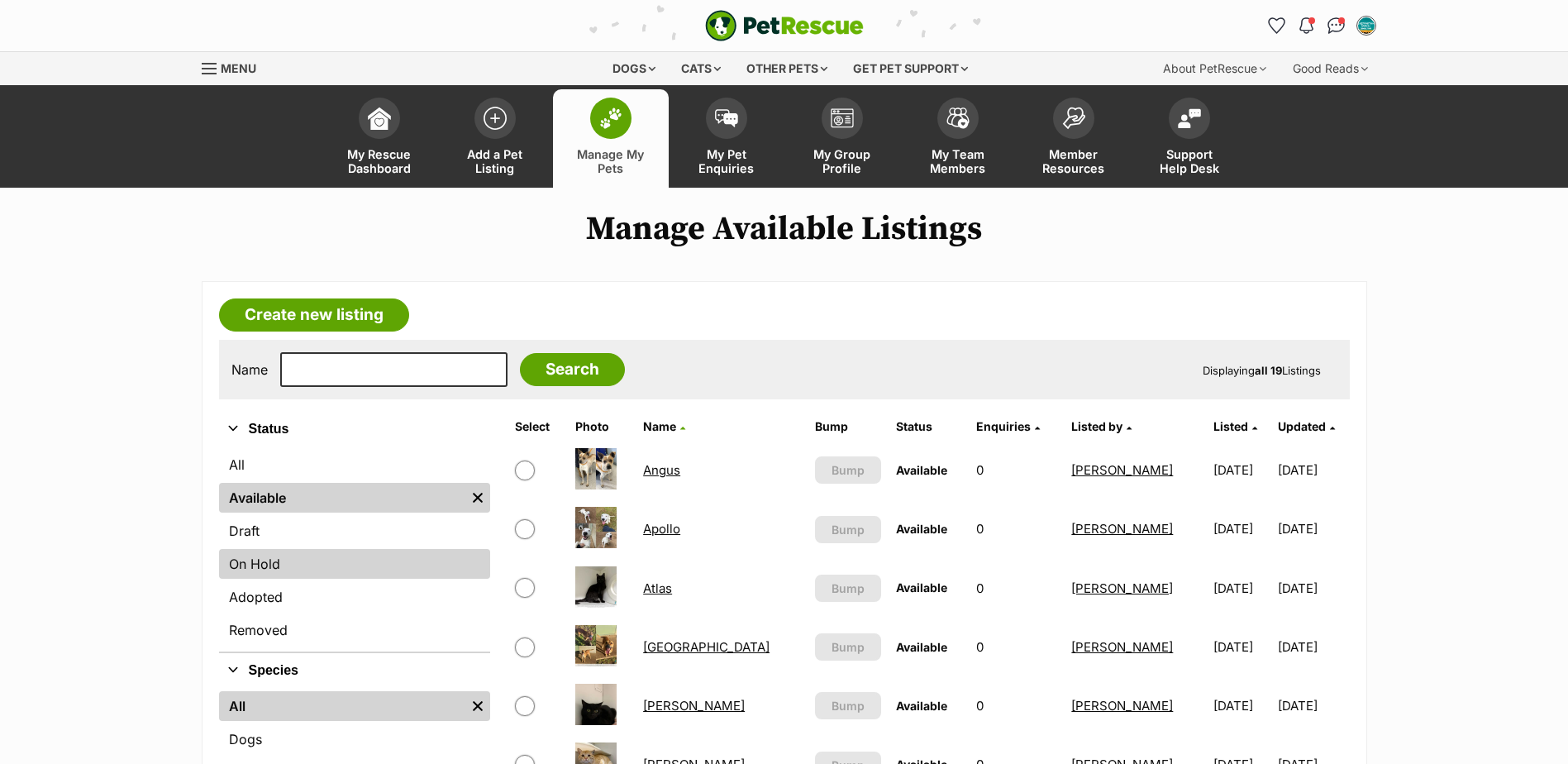
click at [250, 571] on link "On Hold" at bounding box center [354, 564] width 271 height 30
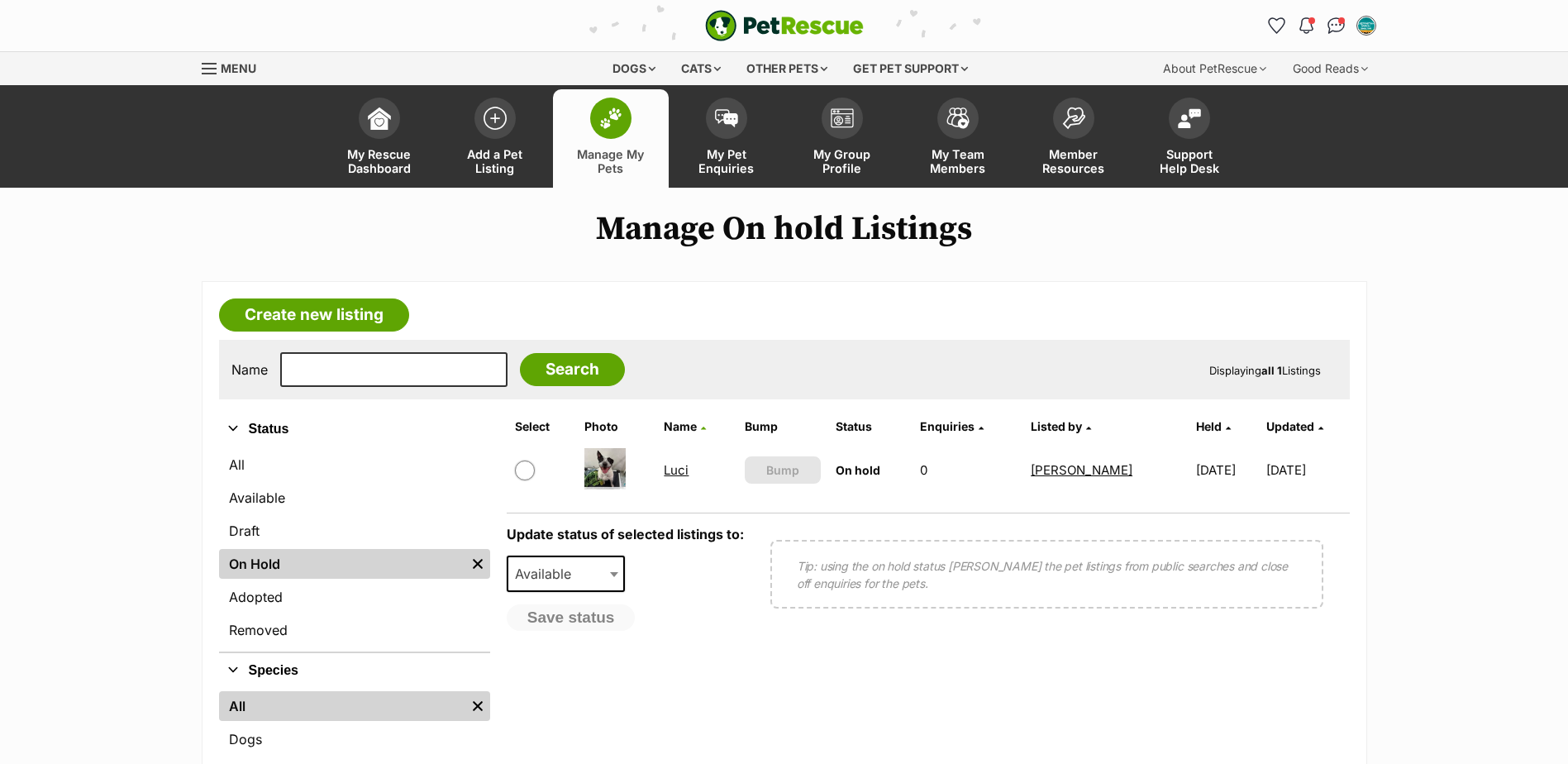
click at [680, 475] on link "Luci" at bounding box center [676, 470] width 25 height 16
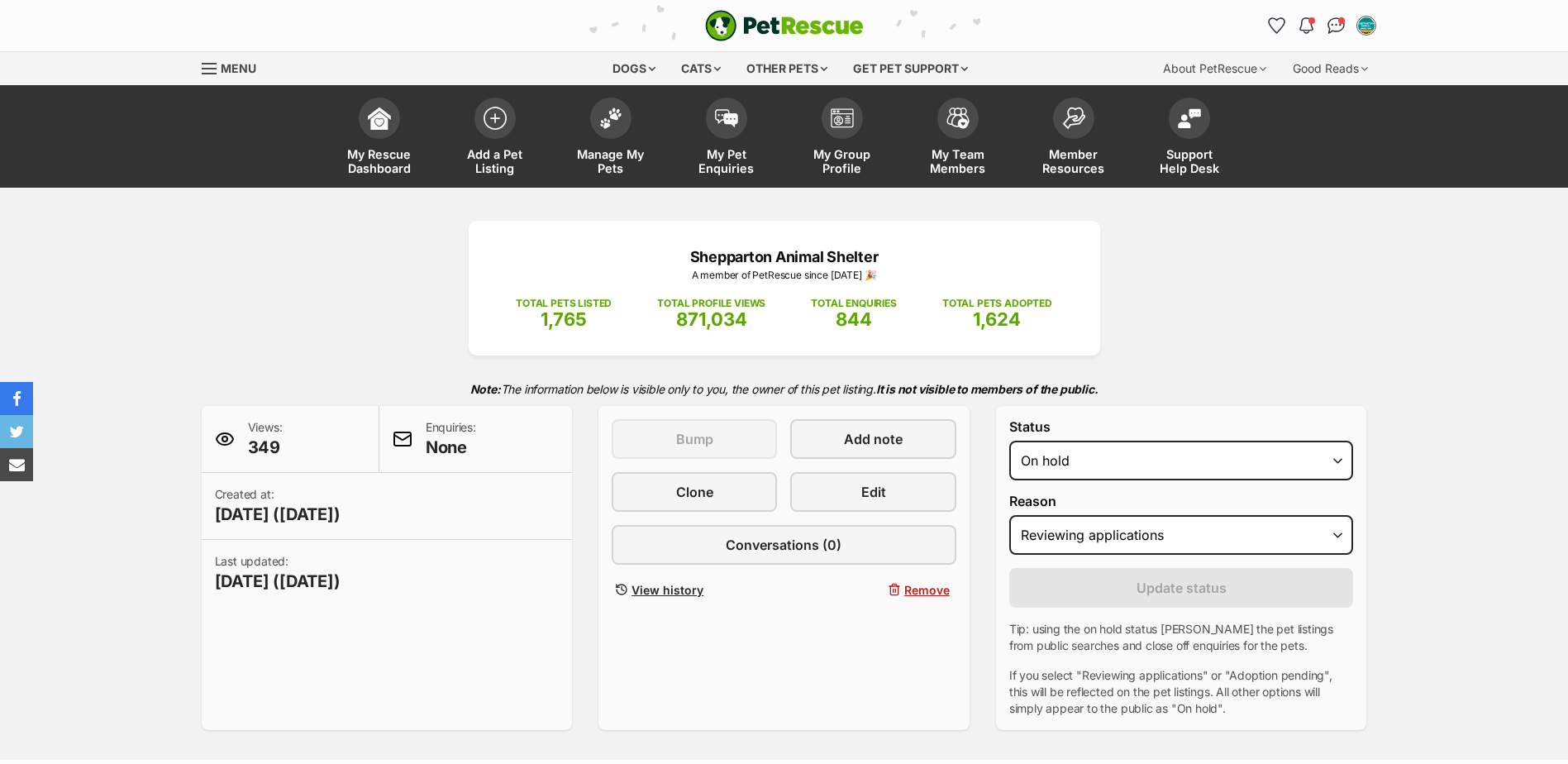
select select "reviewing_applications"
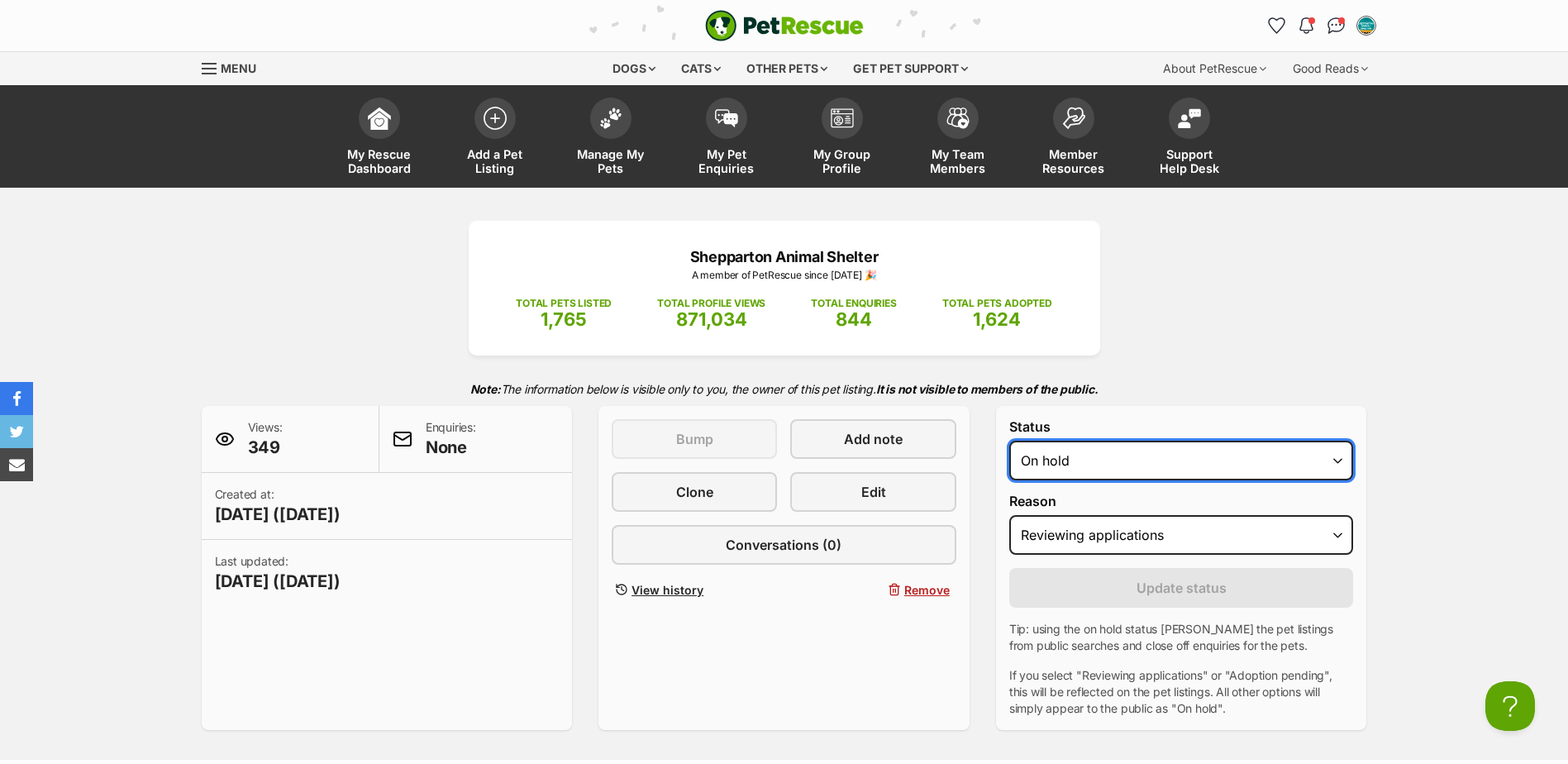
click at [1220, 455] on select "Draft Available On hold Adopted" at bounding box center [1182, 461] width 344 height 40
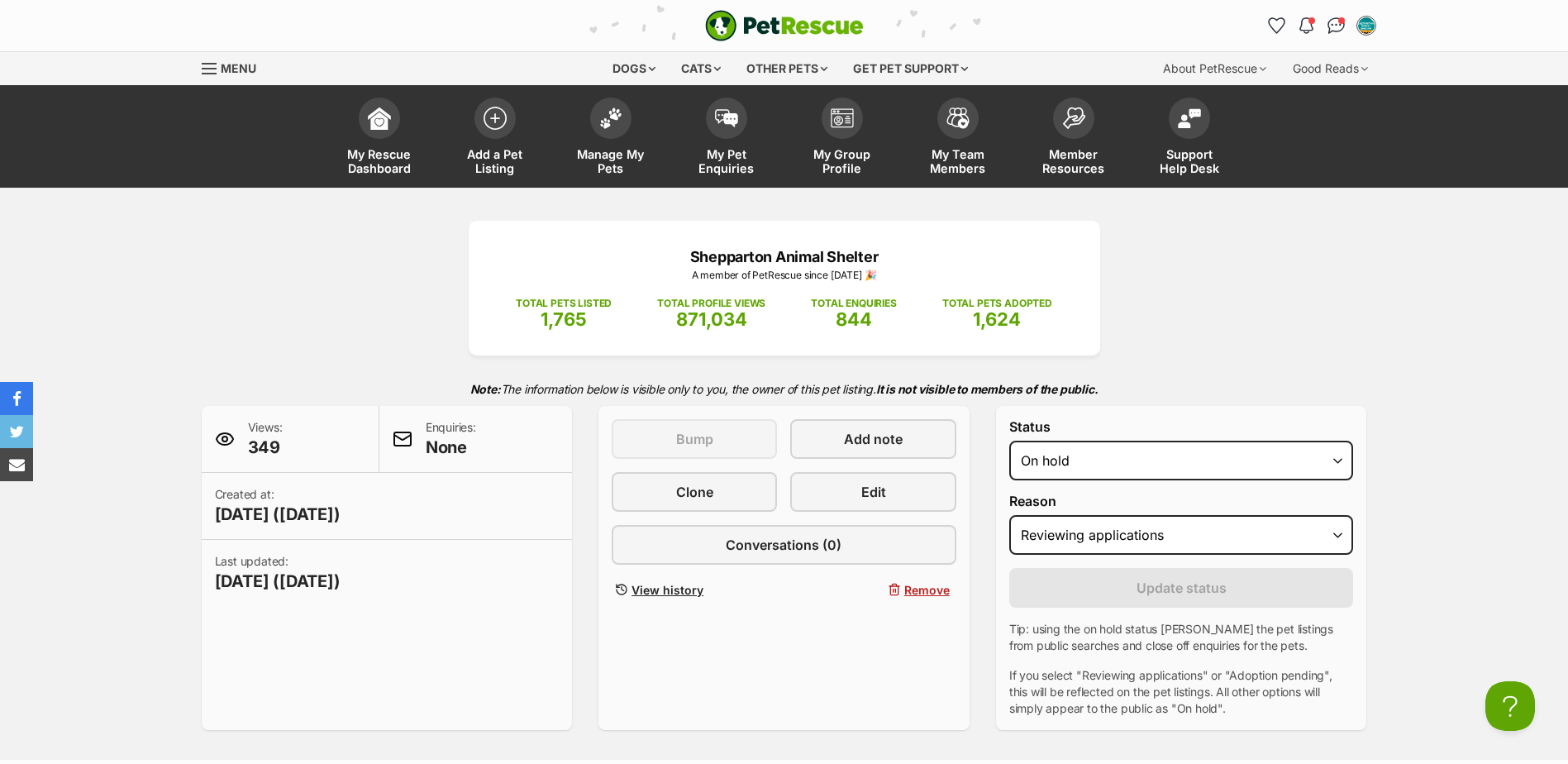
click at [1142, 483] on form "Status Draft Available On hold Adopted Reason Please select a reason Medical re…" at bounding box center [1182, 569] width 344 height 299
click at [913, 592] on span "Remove" at bounding box center [927, 590] width 46 height 17
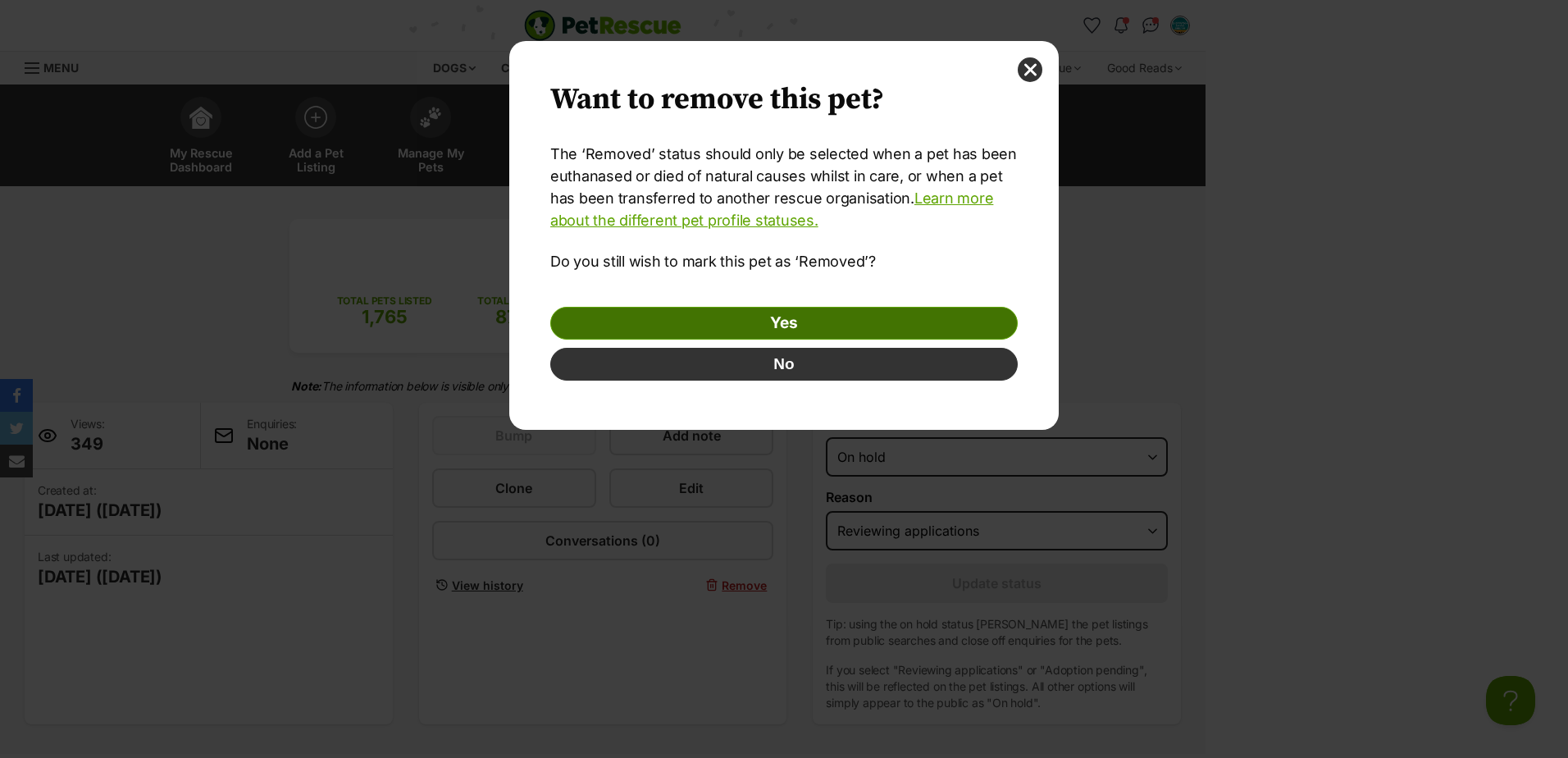
click at [858, 328] on link "Yes" at bounding box center [784, 323] width 467 height 33
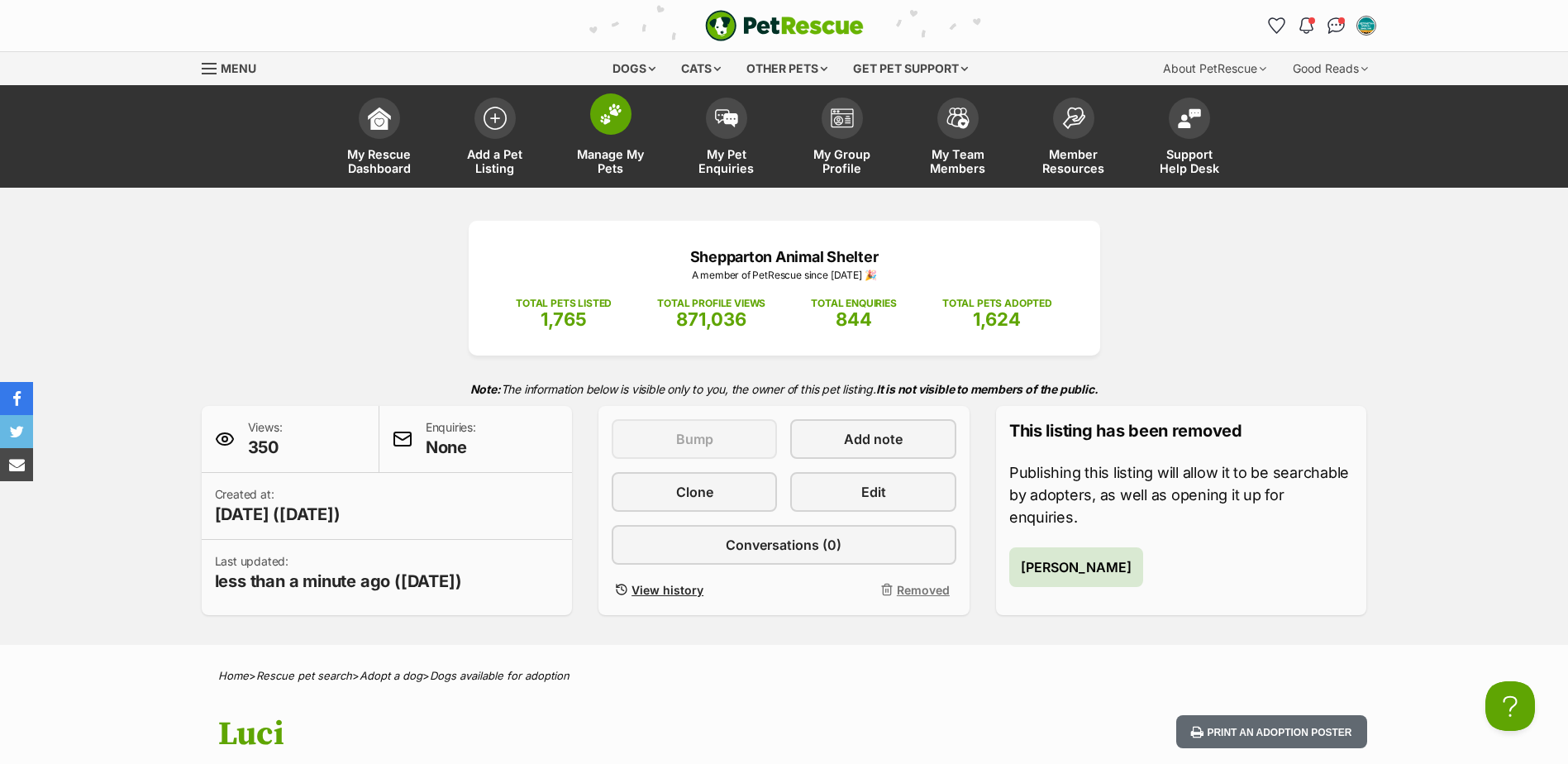
click at [622, 147] on span "Manage My Pets" at bounding box center [610, 161] width 75 height 28
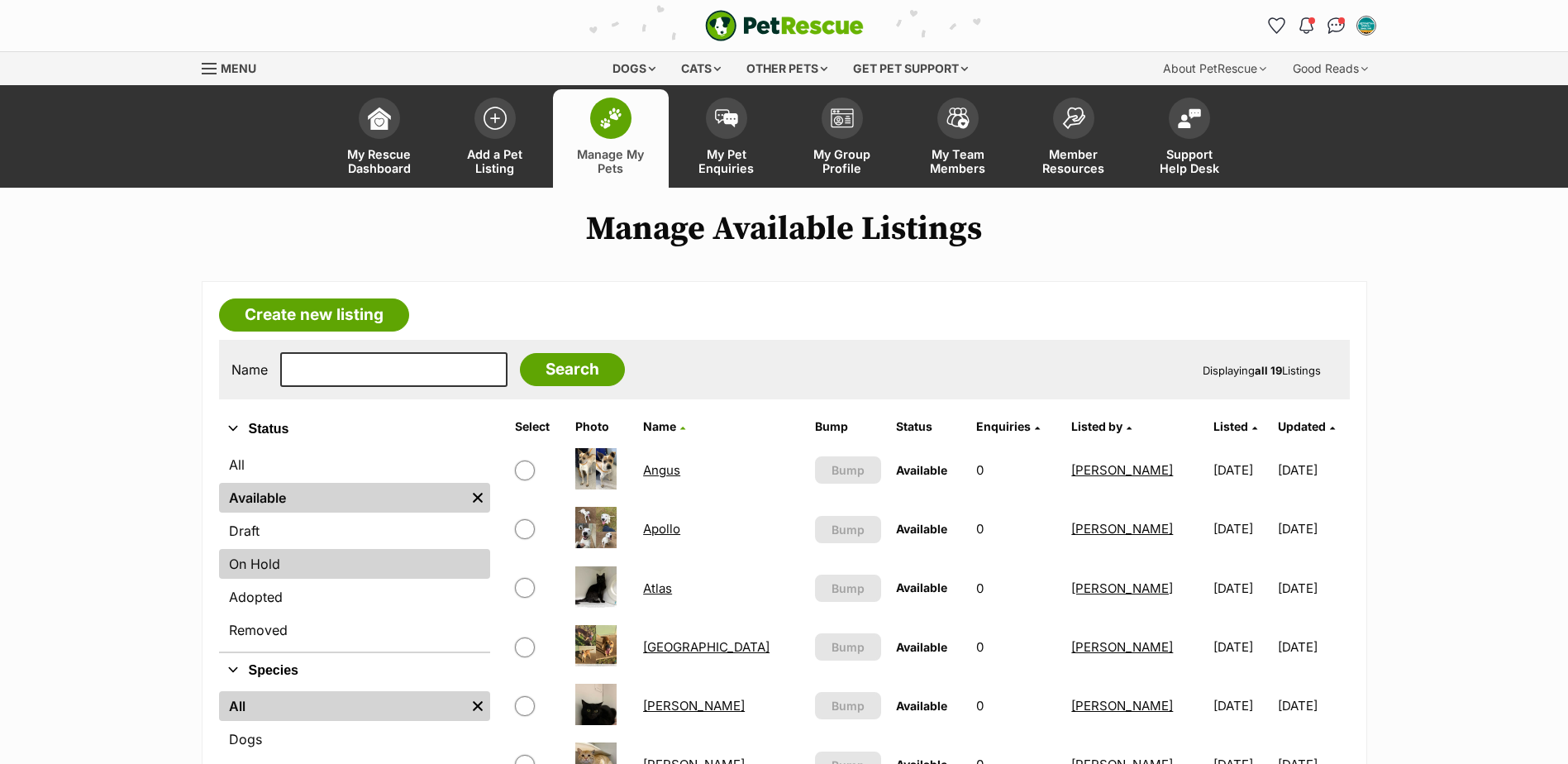
click at [388, 573] on link "On Hold" at bounding box center [354, 564] width 271 height 30
